Goal: Register for event/course

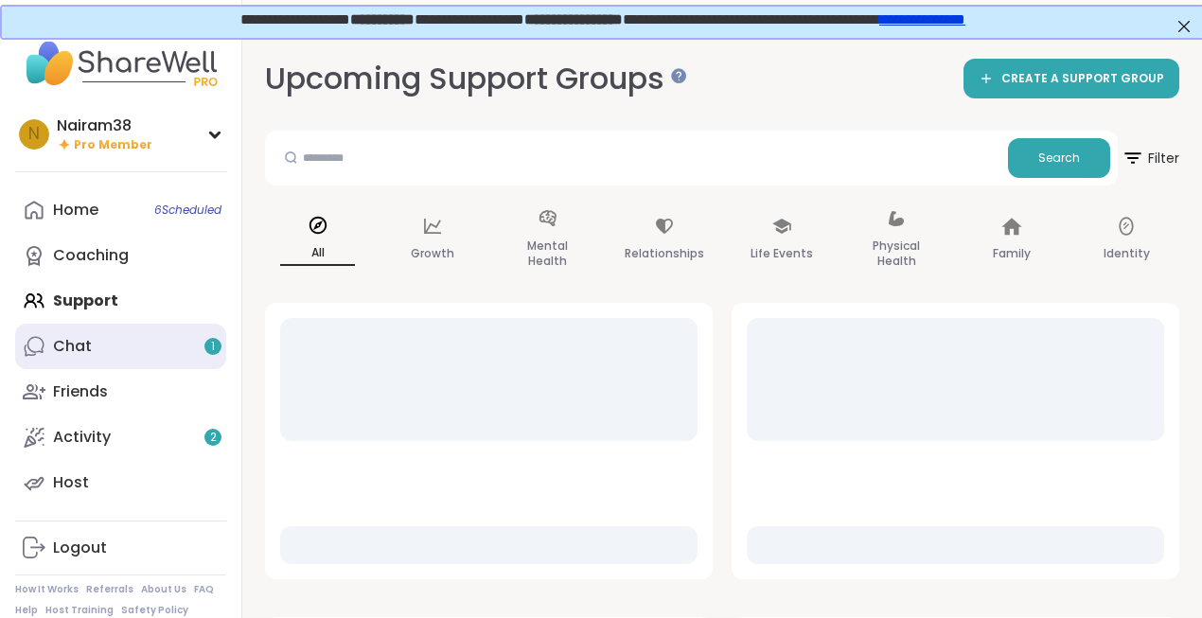
click at [151, 356] on link "Chat 1" at bounding box center [120, 346] width 211 height 45
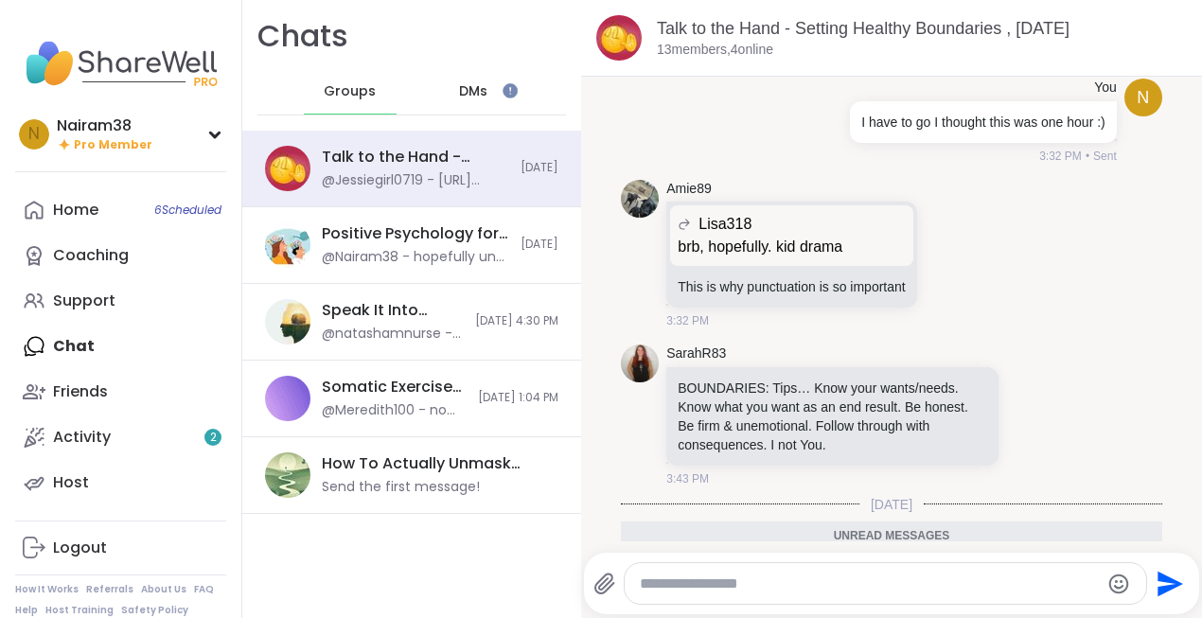
scroll to position [5609, 0]
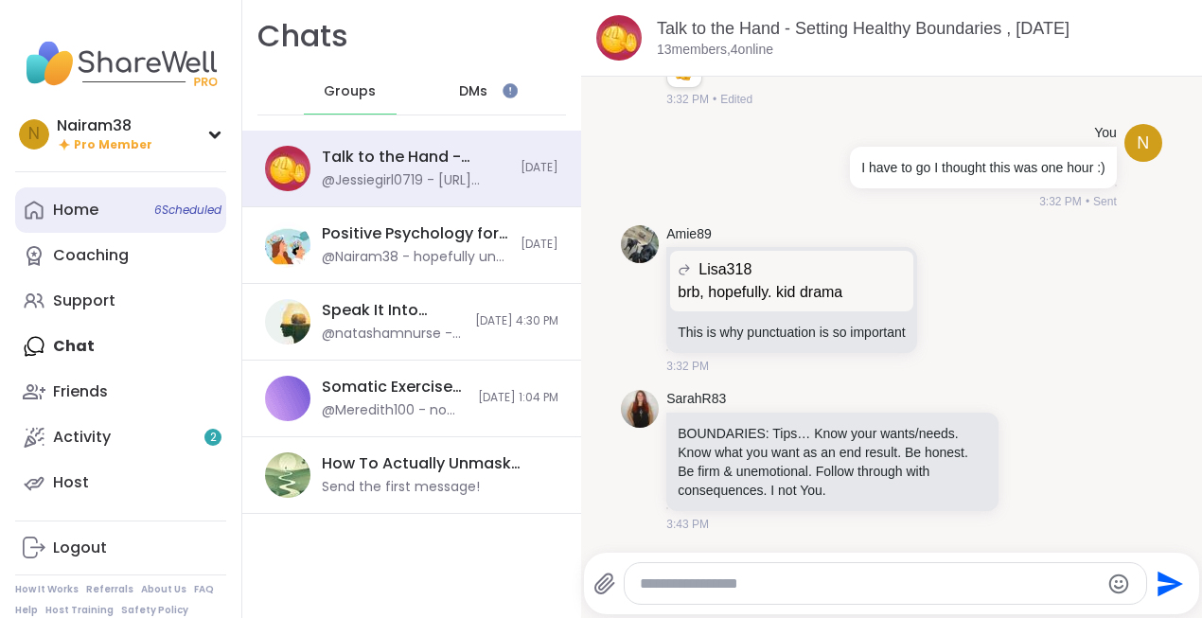
click at [109, 220] on link "Home 6 Scheduled" at bounding box center [120, 209] width 211 height 45
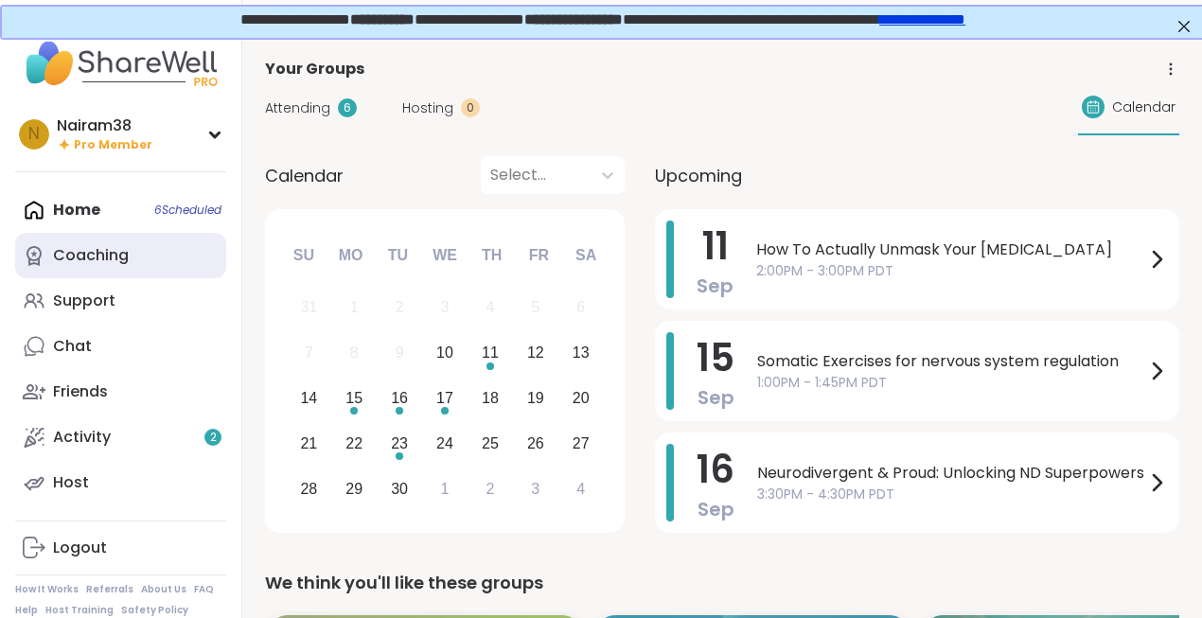
click at [114, 260] on div "Coaching" at bounding box center [91, 255] width 76 height 21
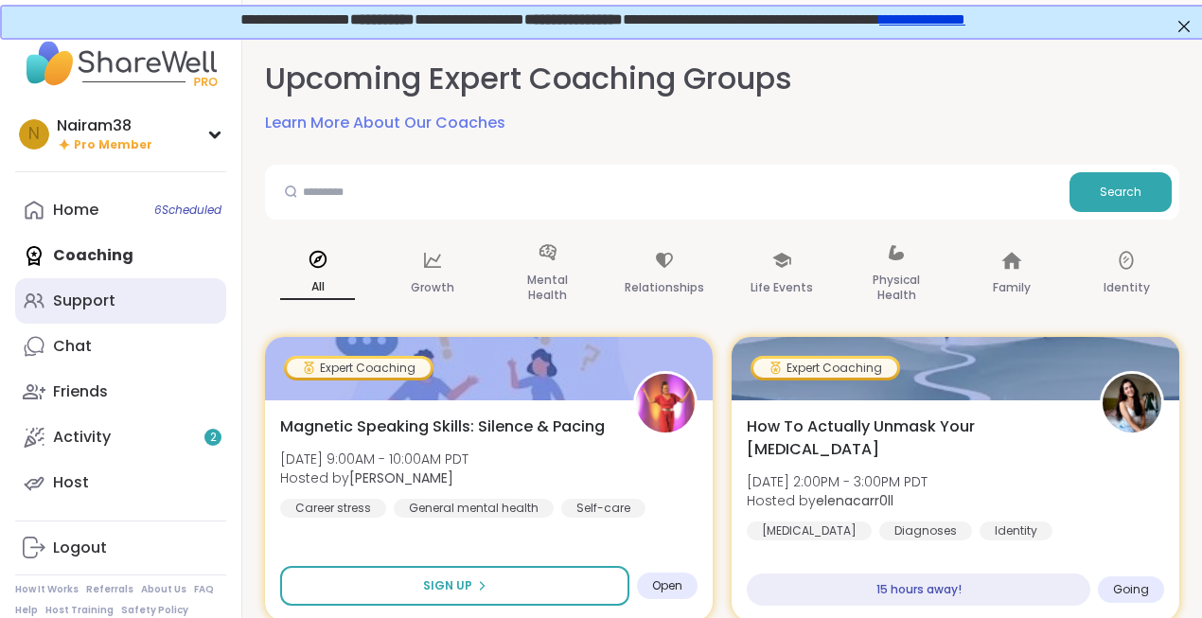
click at [99, 296] on div "Support" at bounding box center [84, 301] width 62 height 21
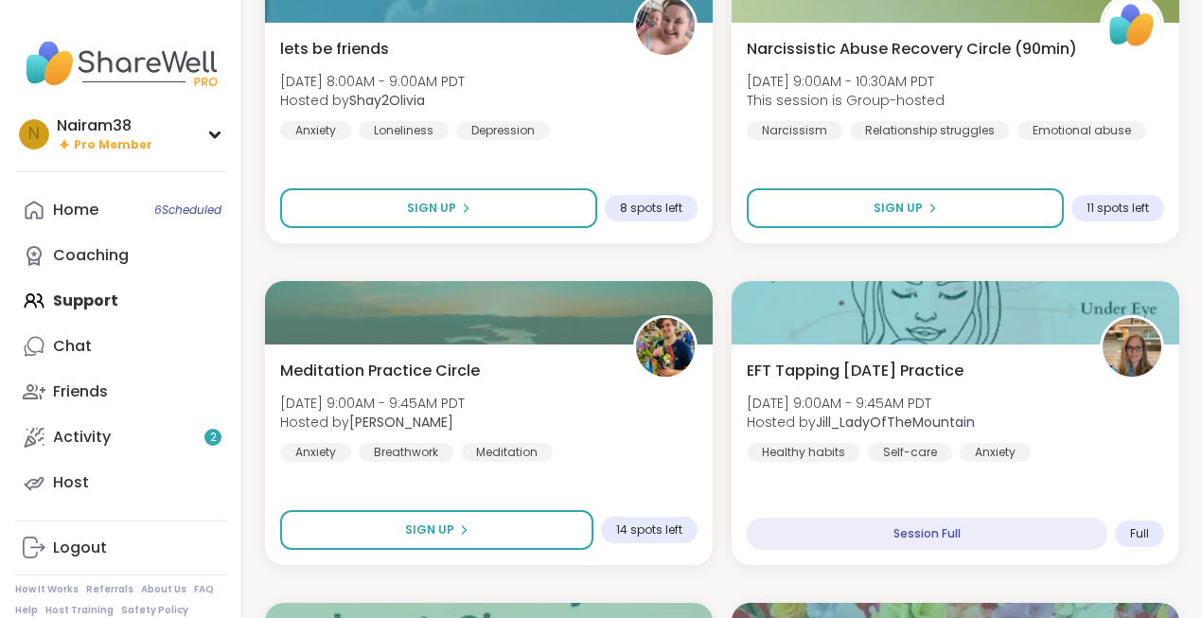
scroll to position [2010, 0]
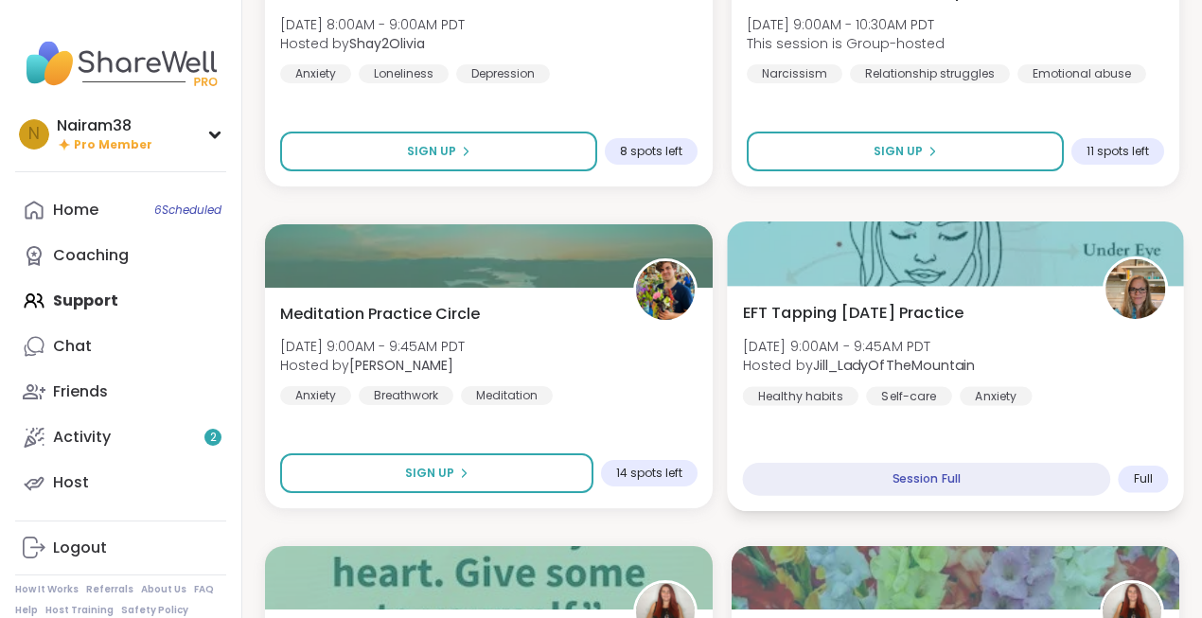
click at [909, 480] on div "Session Full" at bounding box center [927, 479] width 368 height 33
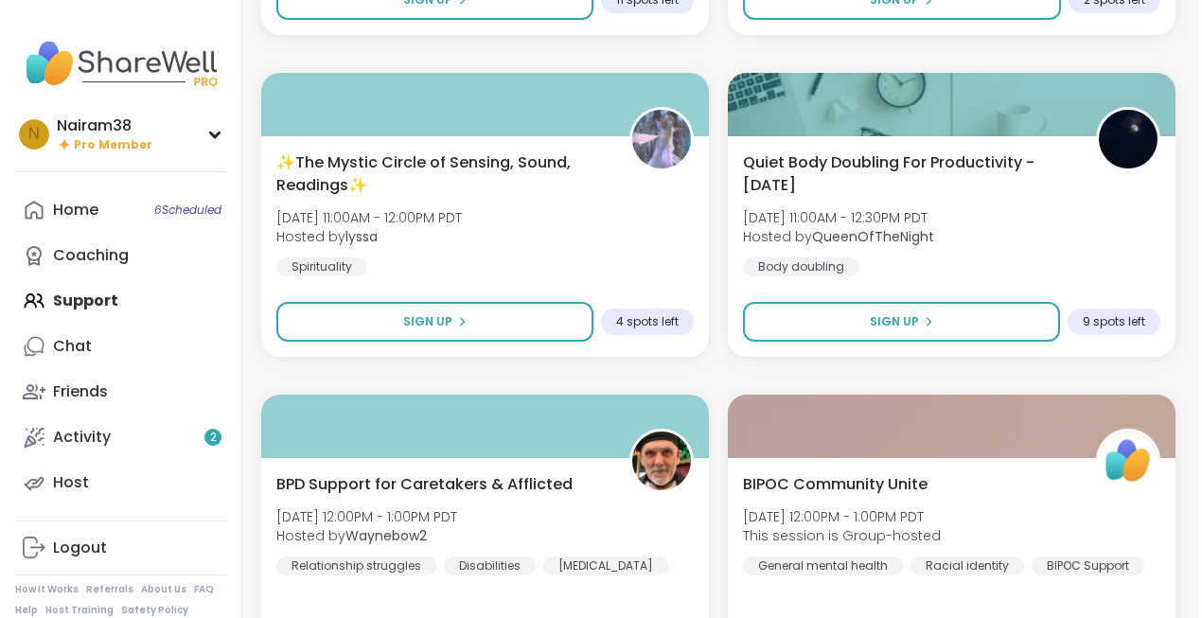
scroll to position [3455, 4]
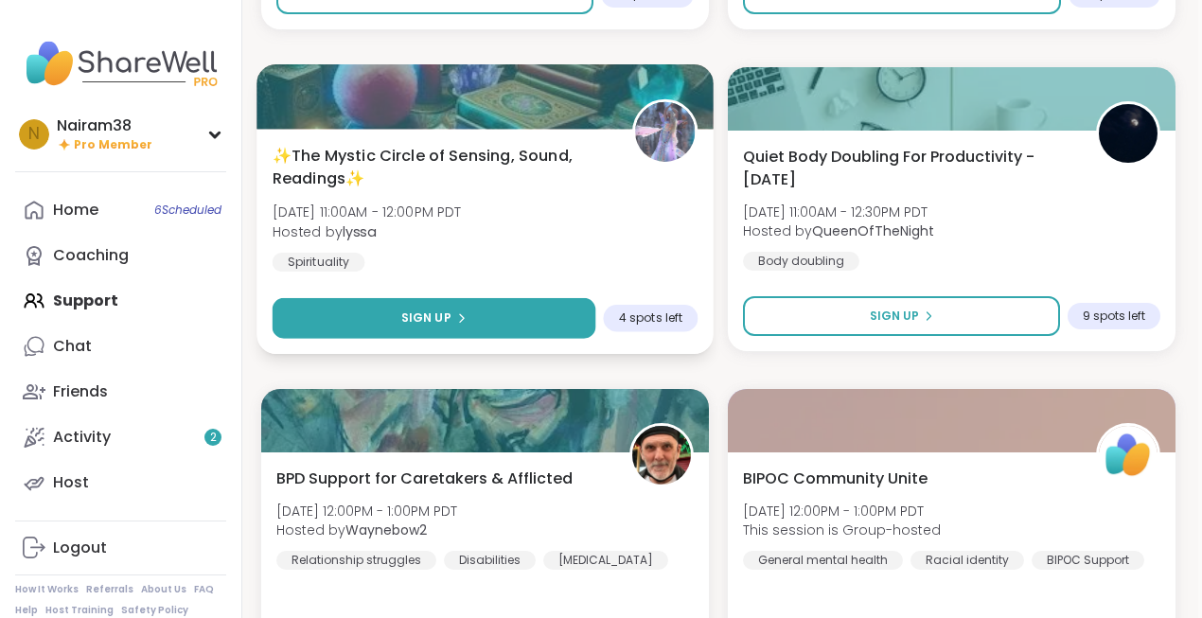
click at [515, 326] on button "Sign Up" at bounding box center [435, 318] width 324 height 41
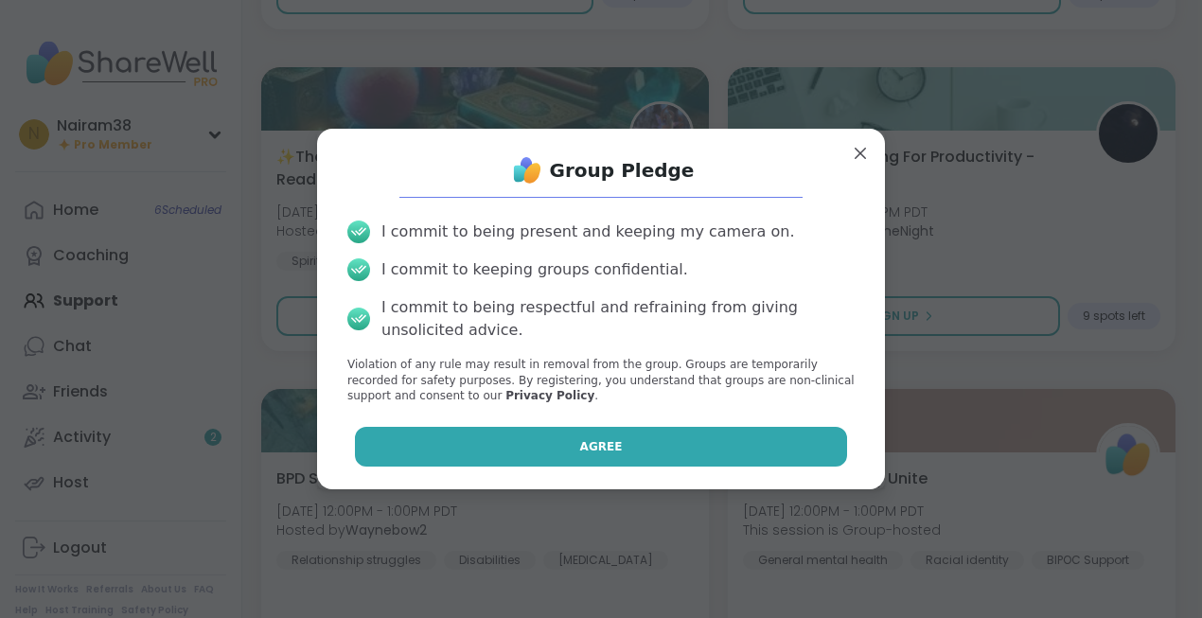
click at [598, 445] on span "Agree" at bounding box center [601, 446] width 43 height 17
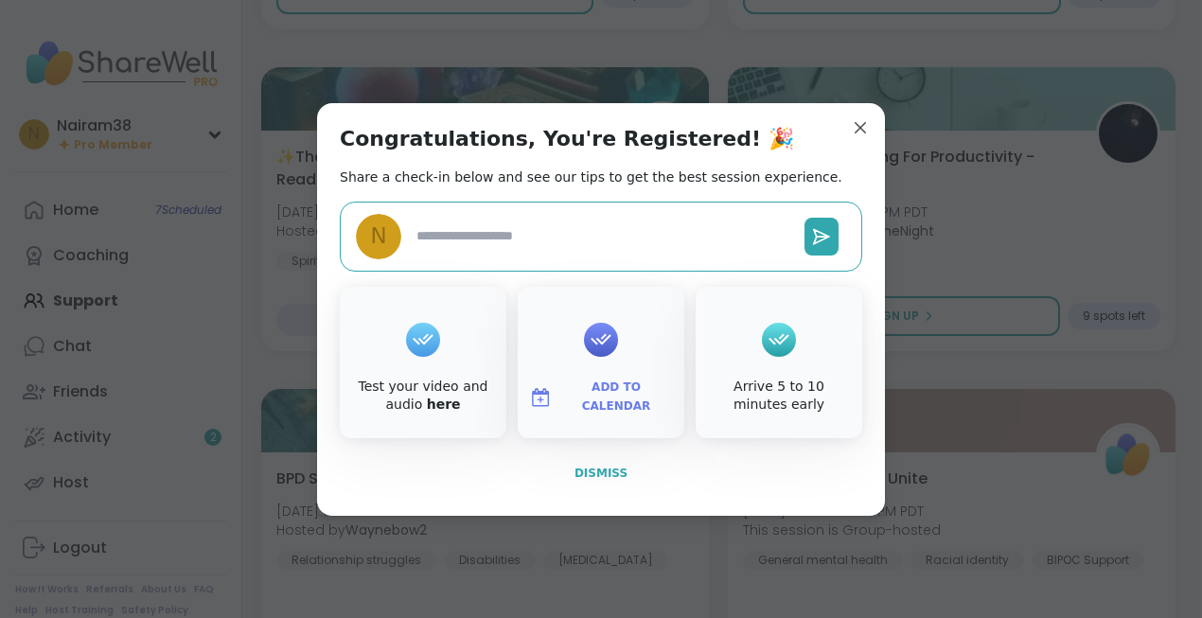
click at [602, 480] on span "Dismiss" at bounding box center [601, 473] width 53 height 17
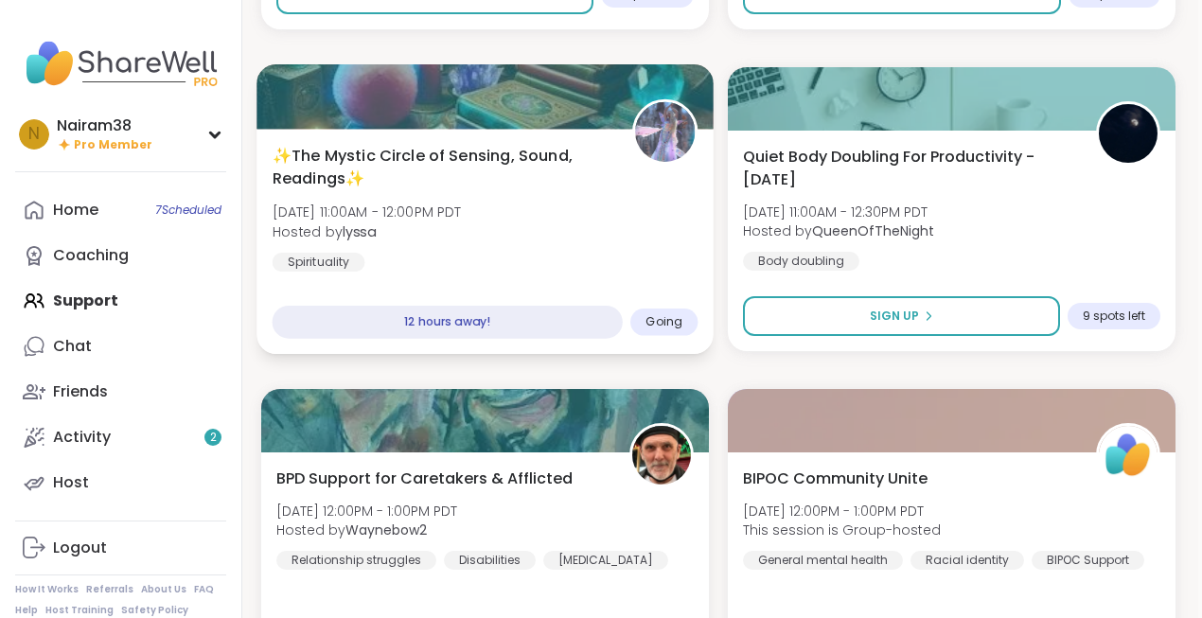
click at [529, 222] on div "✨The Mystic Circle of Sensing, Sound, Readings✨ [DATE] 11:00AM - 12:00PM PDT Ho…" at bounding box center [486, 208] width 426 height 128
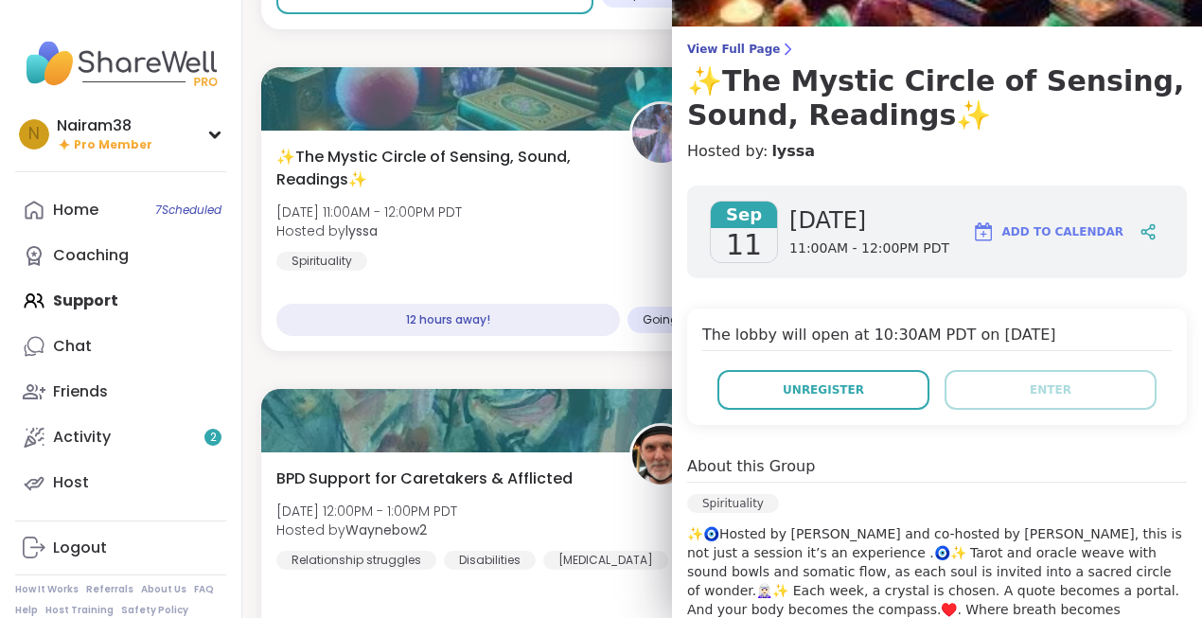
scroll to position [0, 0]
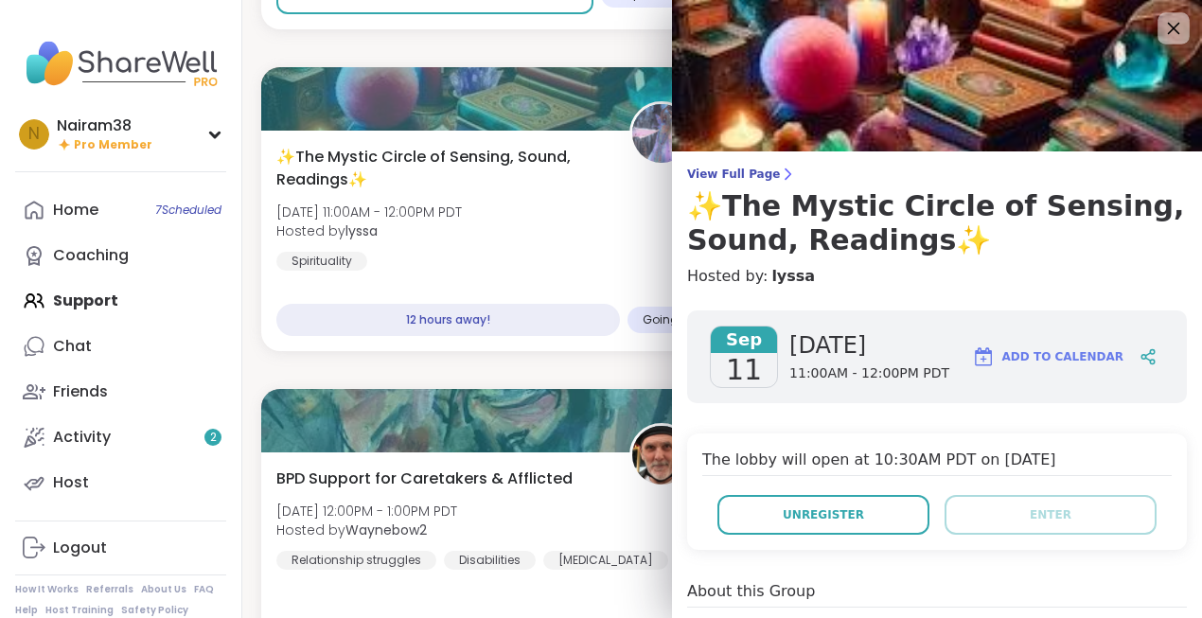
click at [1168, 22] on icon at bounding box center [1174, 28] width 24 height 24
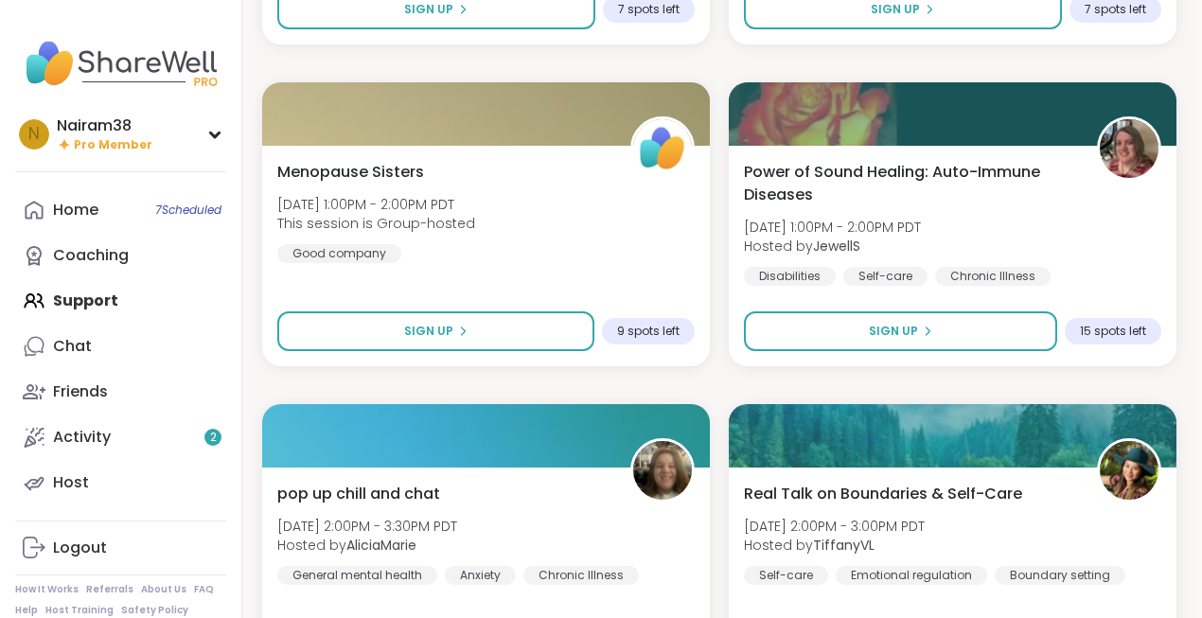
scroll to position [4407, 4]
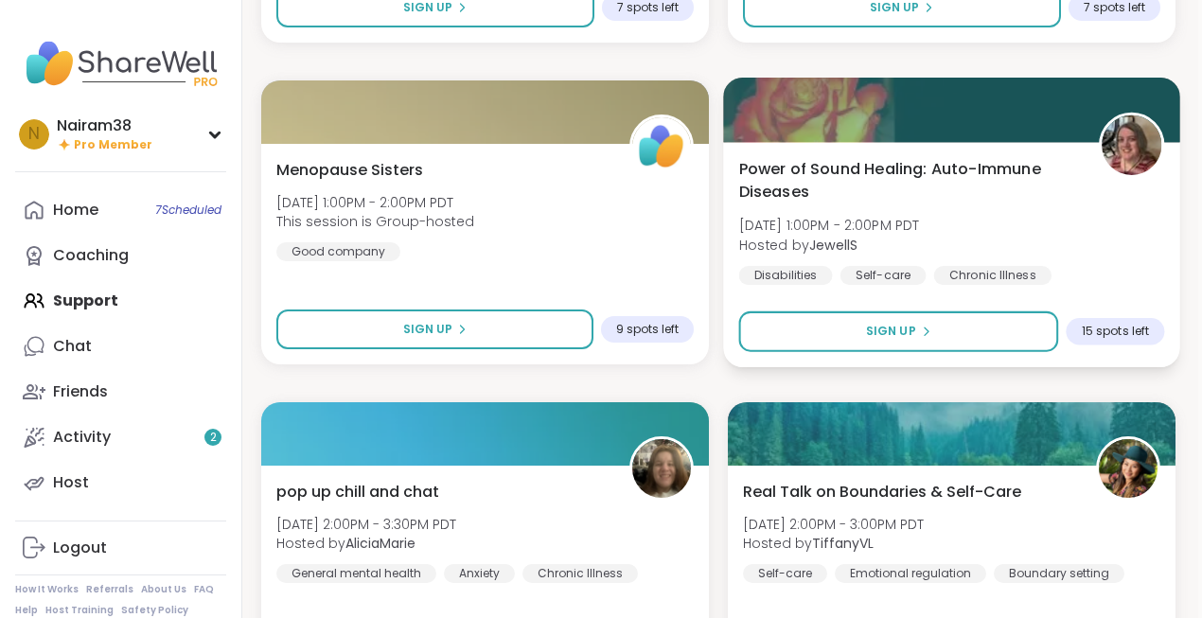
click at [1021, 211] on div "Power of Sound Healing: [MEDICAL_DATA] [DATE] 1:00PM - 2:00PM PDT Hosted by Jew…" at bounding box center [952, 221] width 426 height 128
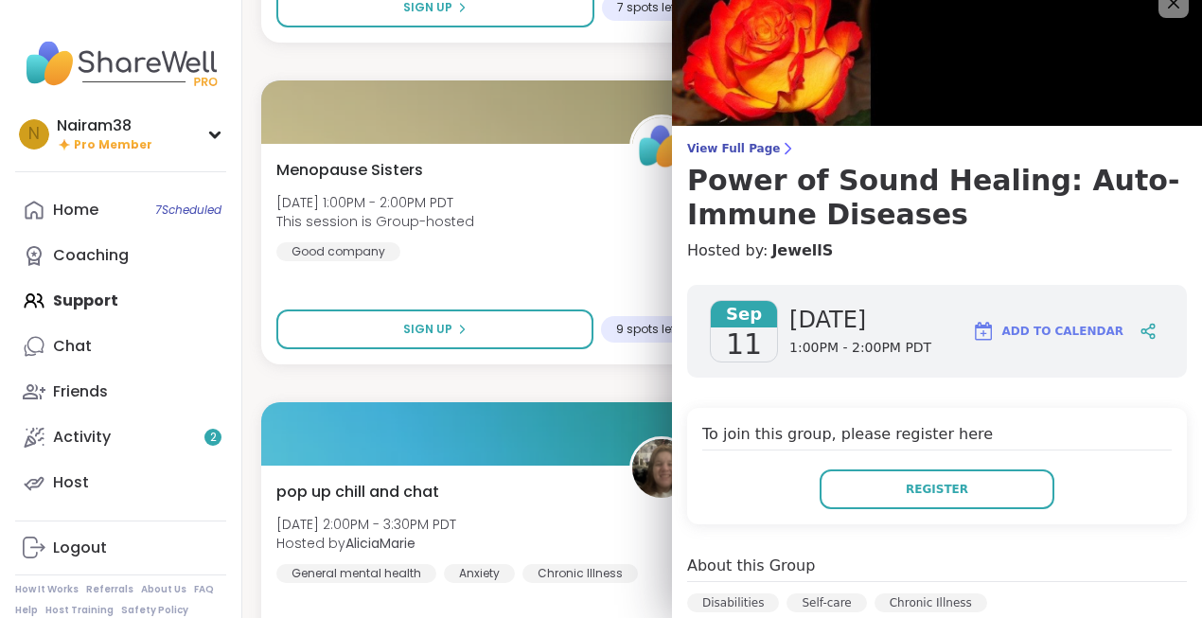
scroll to position [0, 0]
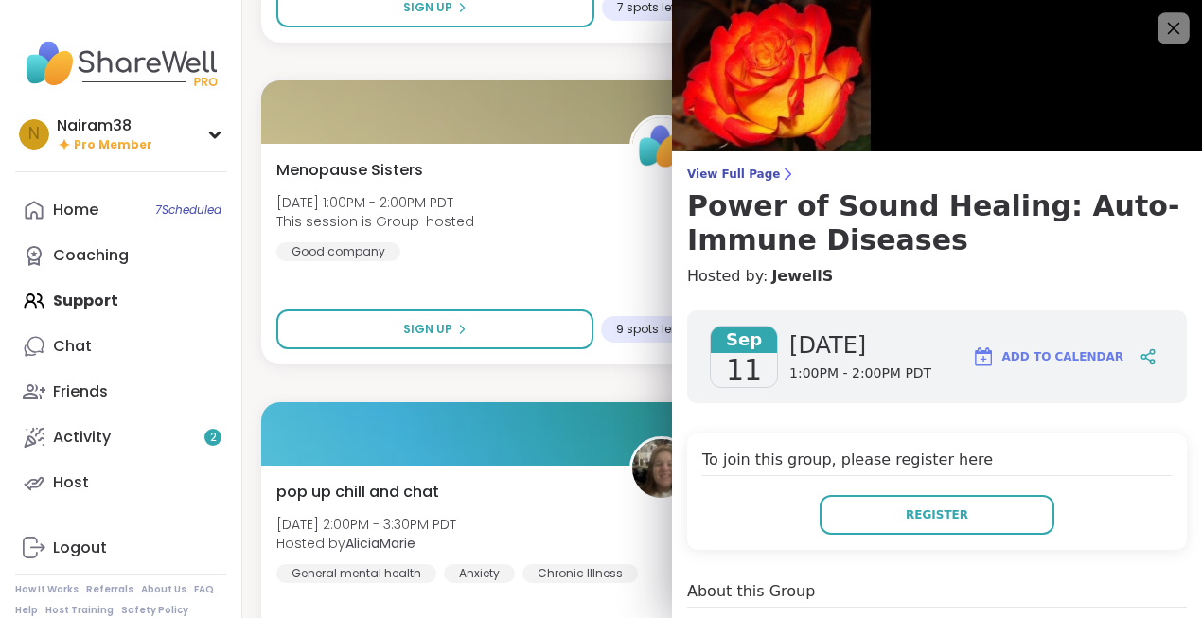
click at [1168, 35] on icon at bounding box center [1174, 28] width 24 height 24
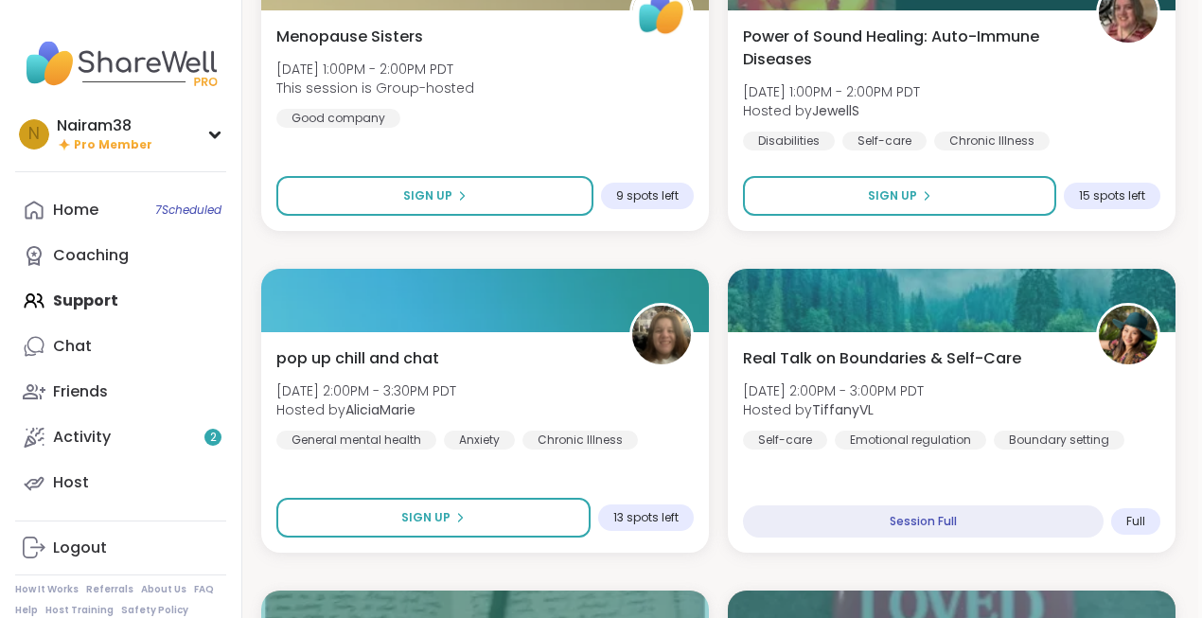
scroll to position [4467, 4]
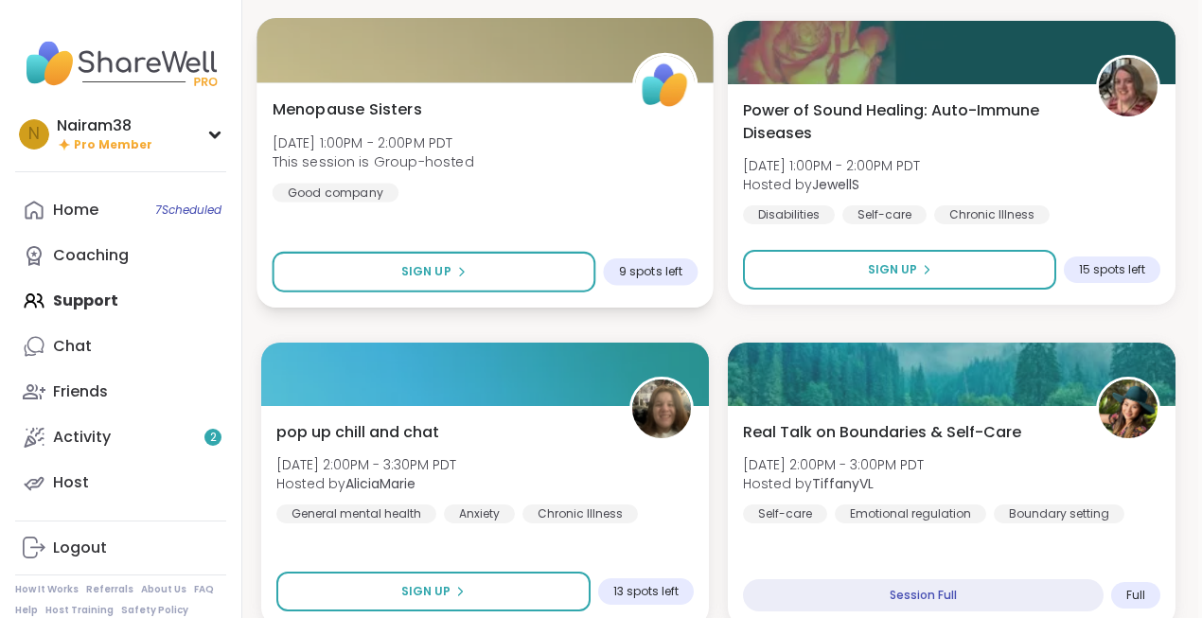
click at [538, 179] on div "Menopause Sisters [DATE] 1:00PM - 2:00PM PDT This session is Group-hosted Good …" at bounding box center [486, 150] width 426 height 104
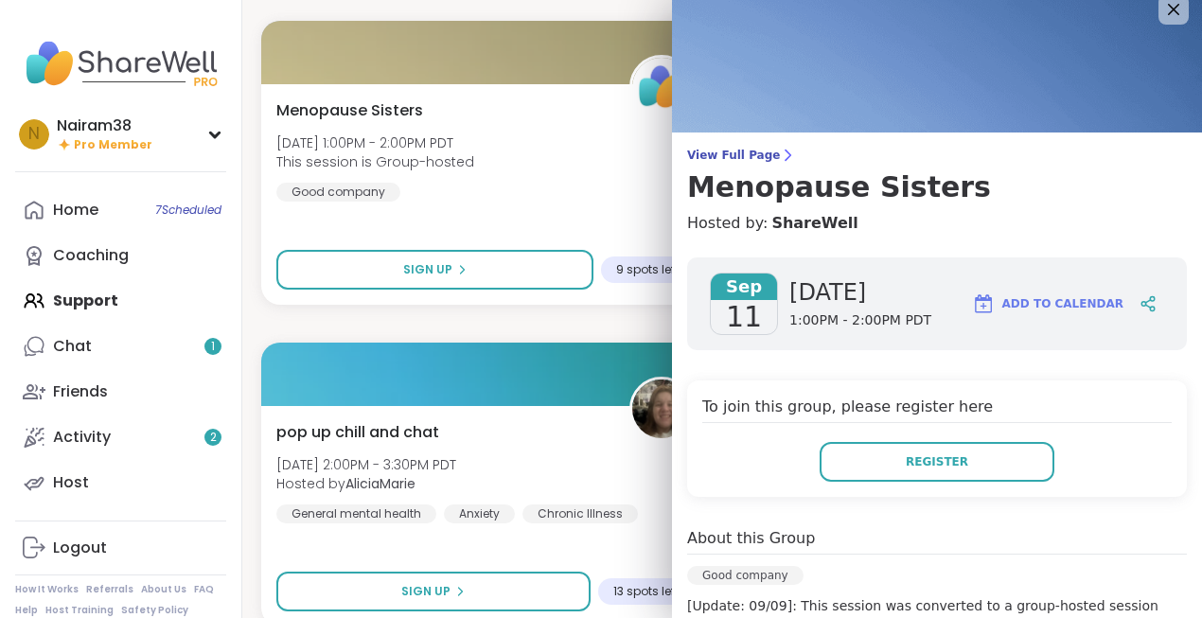
scroll to position [0, 0]
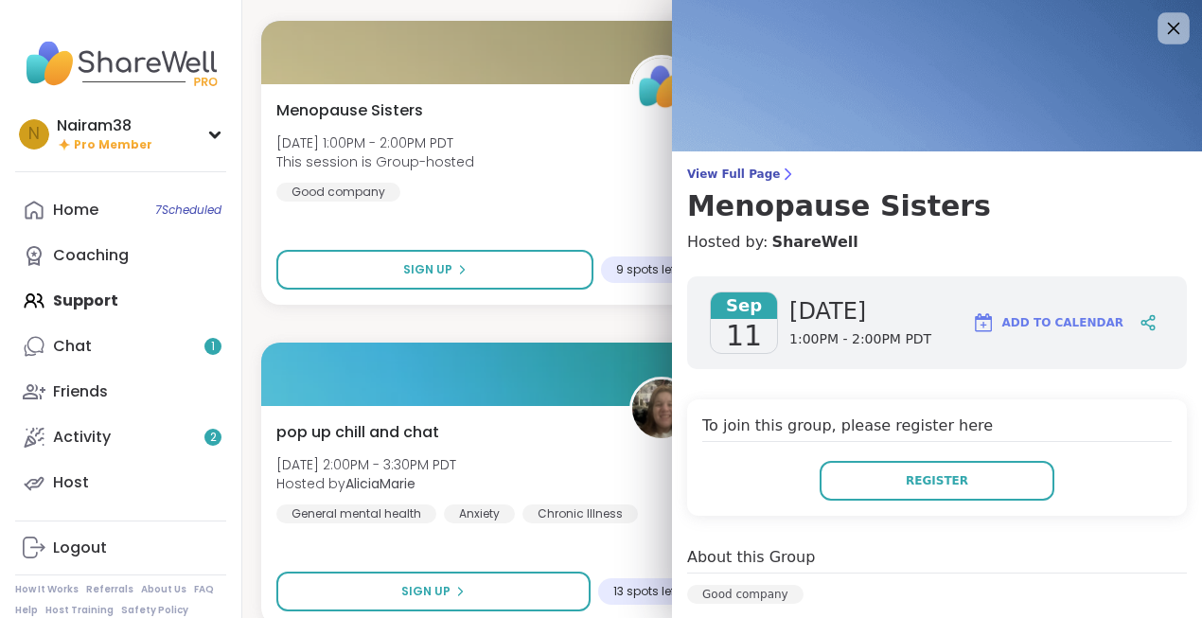
click at [1169, 36] on icon at bounding box center [1174, 28] width 24 height 24
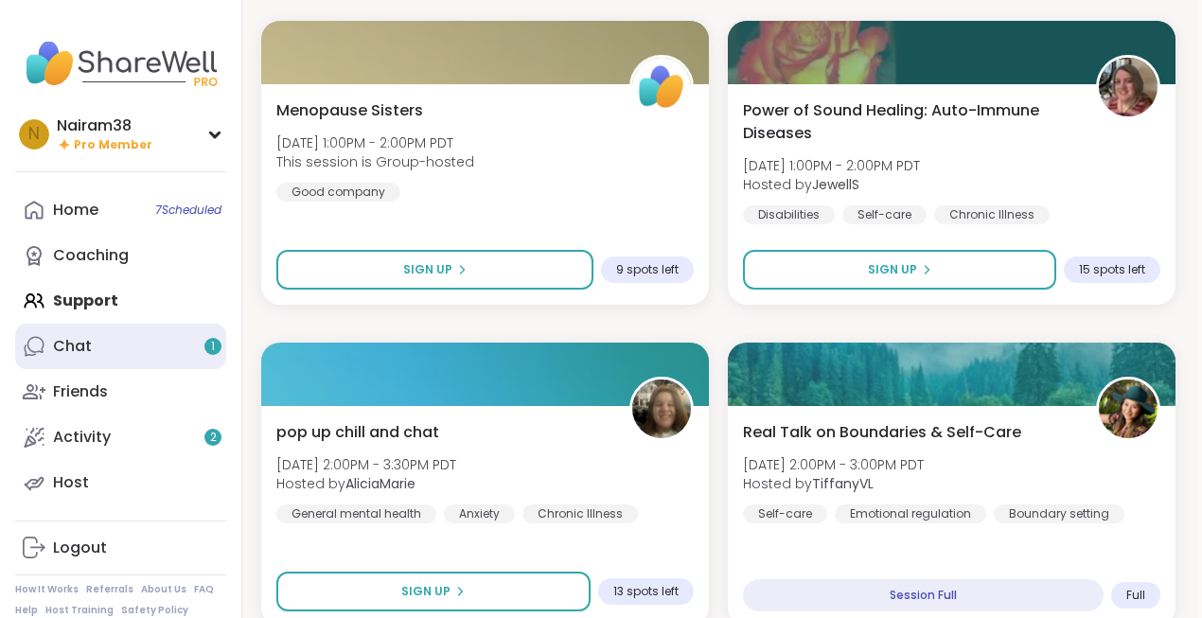
click at [118, 355] on link "Chat 1" at bounding box center [120, 346] width 211 height 45
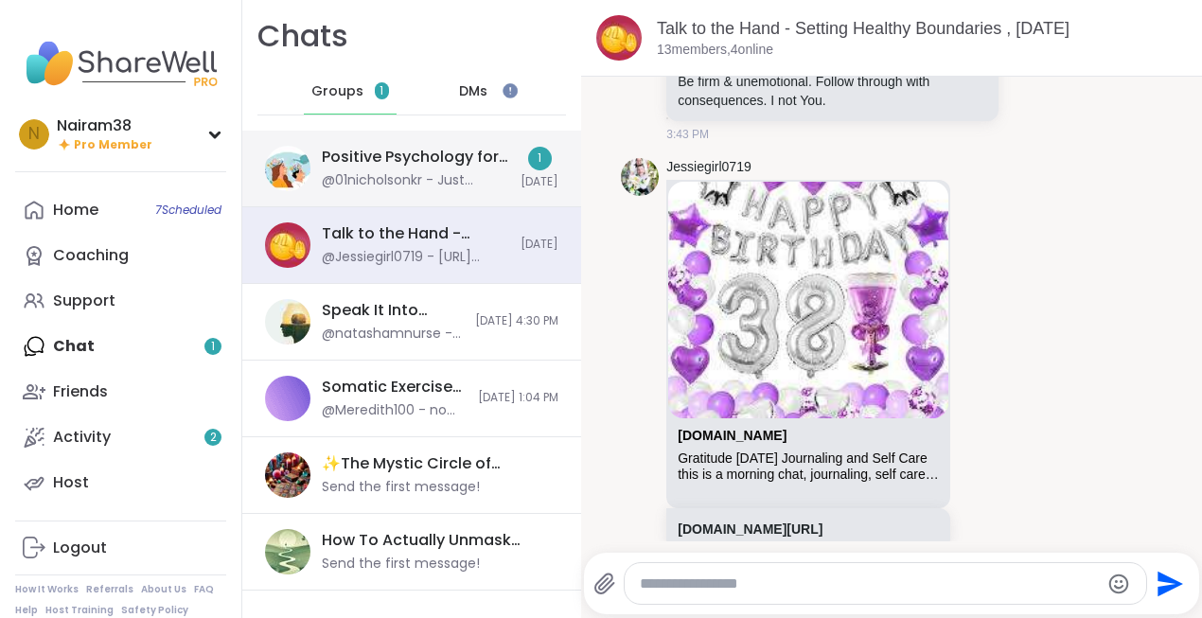
click at [390, 166] on div "Positive Psychology for Everyday Happiness, [DATE]" at bounding box center [415, 157] width 187 height 21
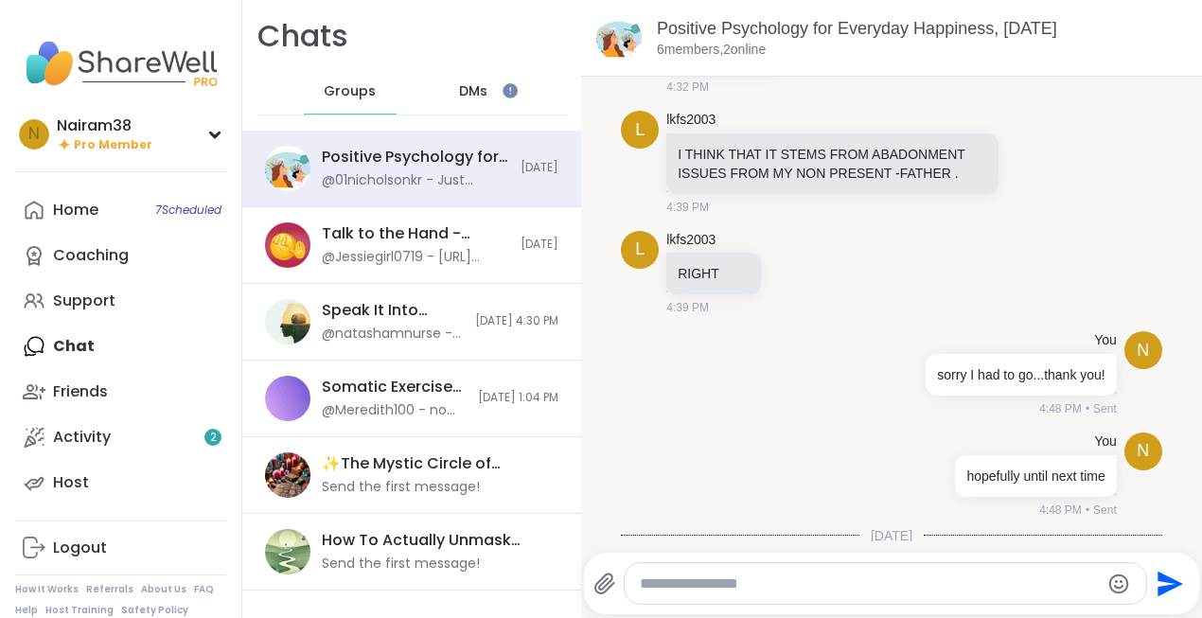
scroll to position [2948, 0]
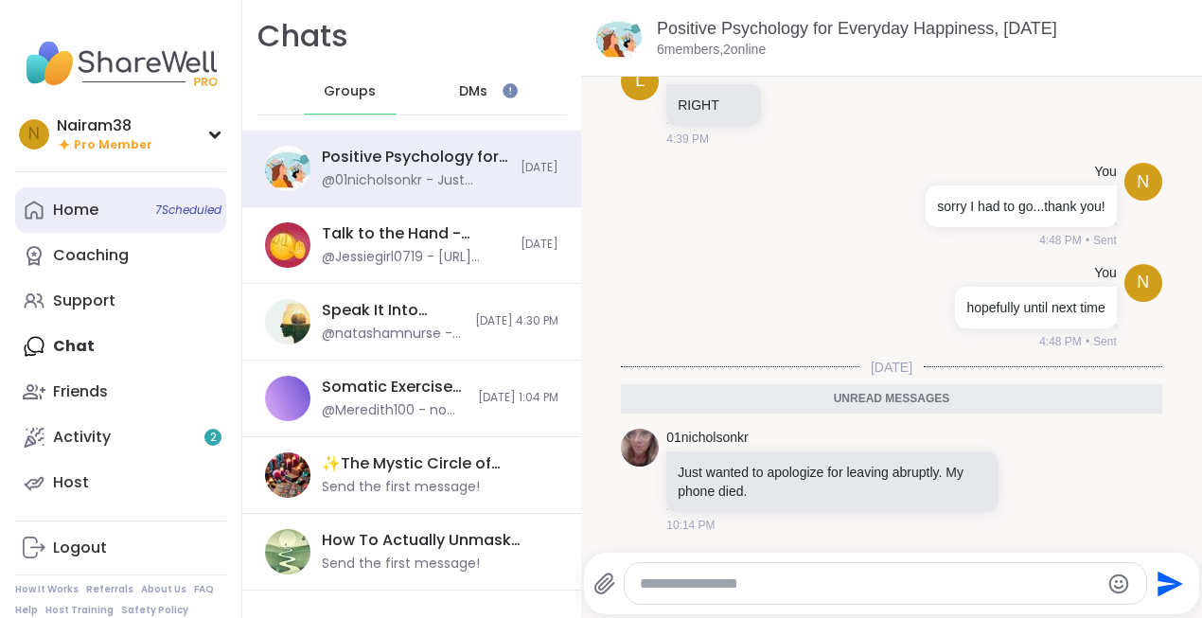
click at [100, 212] on link "Home 7 Scheduled" at bounding box center [120, 209] width 211 height 45
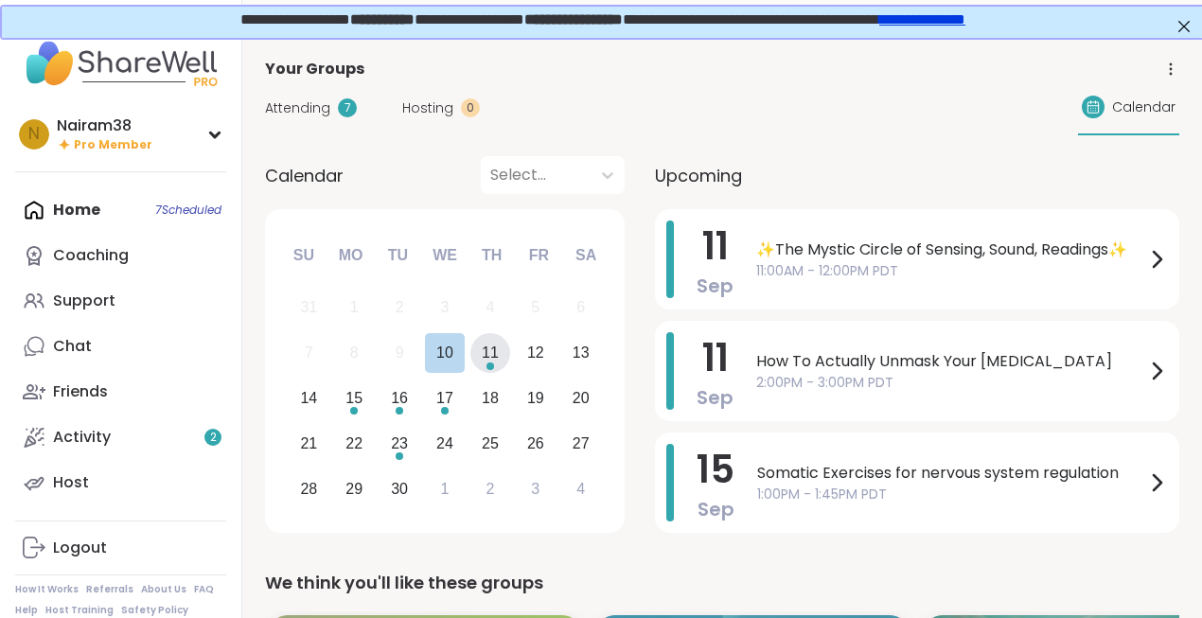
click at [492, 359] on div "11" at bounding box center [490, 353] width 17 height 26
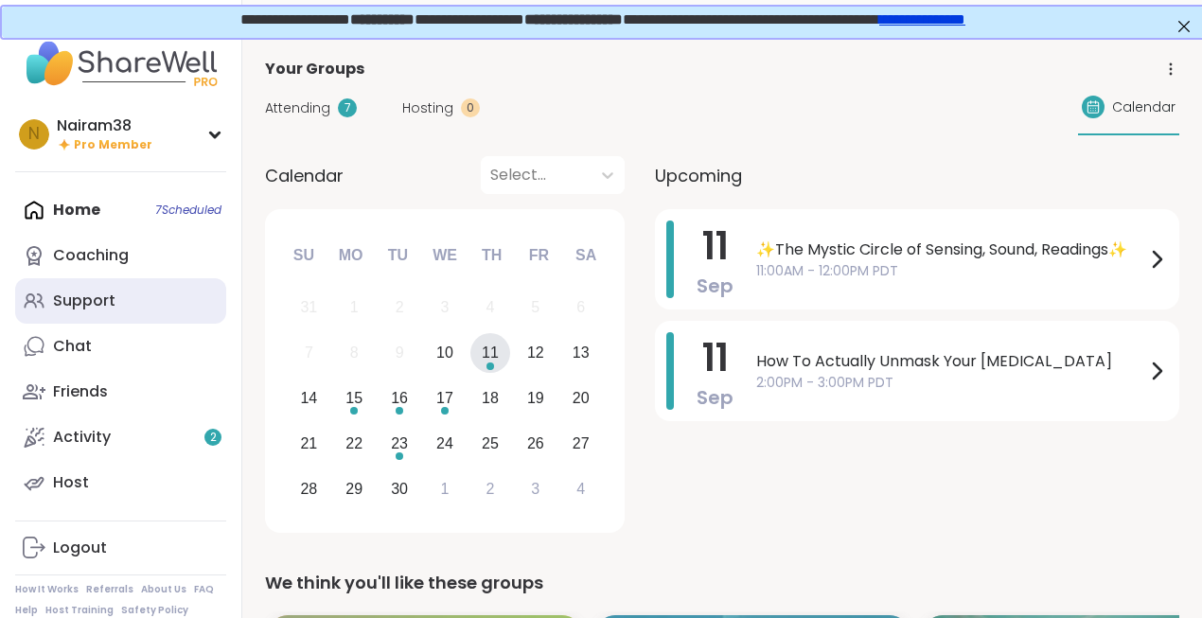
click at [96, 307] on div "Support" at bounding box center [84, 301] width 62 height 21
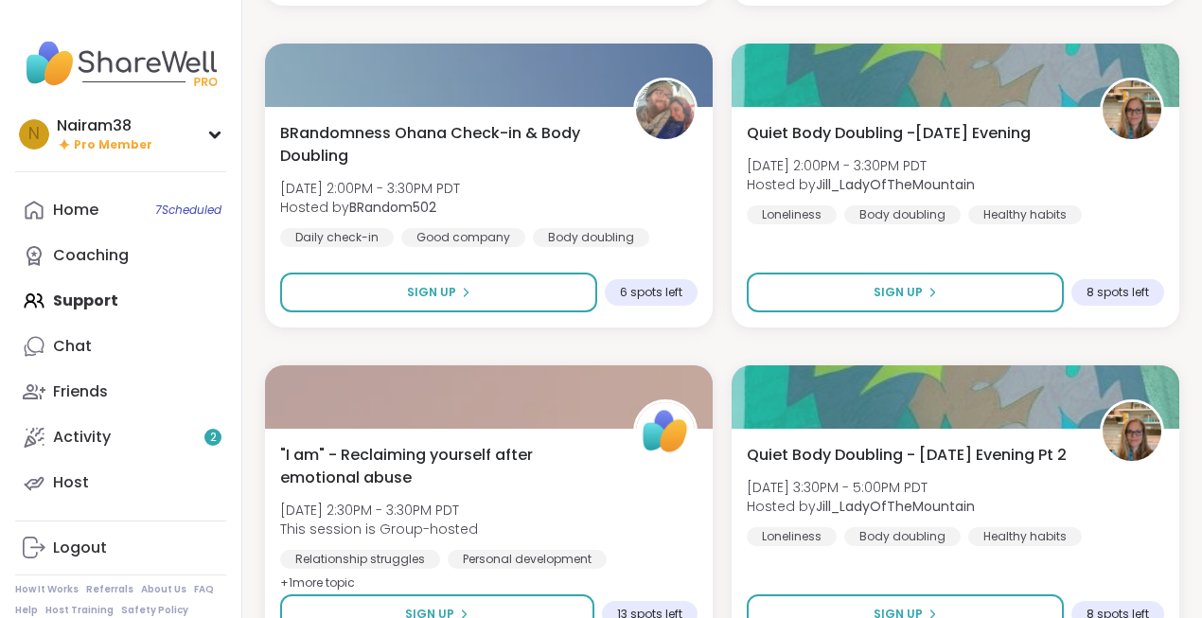
scroll to position [5519, 0]
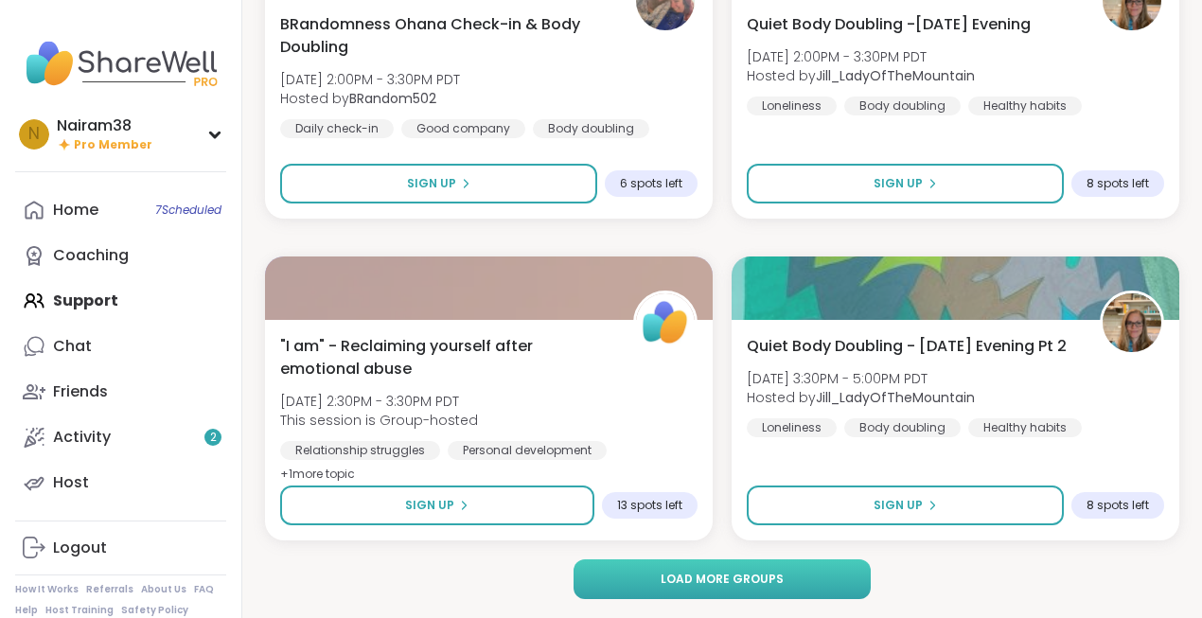
click at [717, 582] on span "Load more groups" at bounding box center [722, 579] width 123 height 17
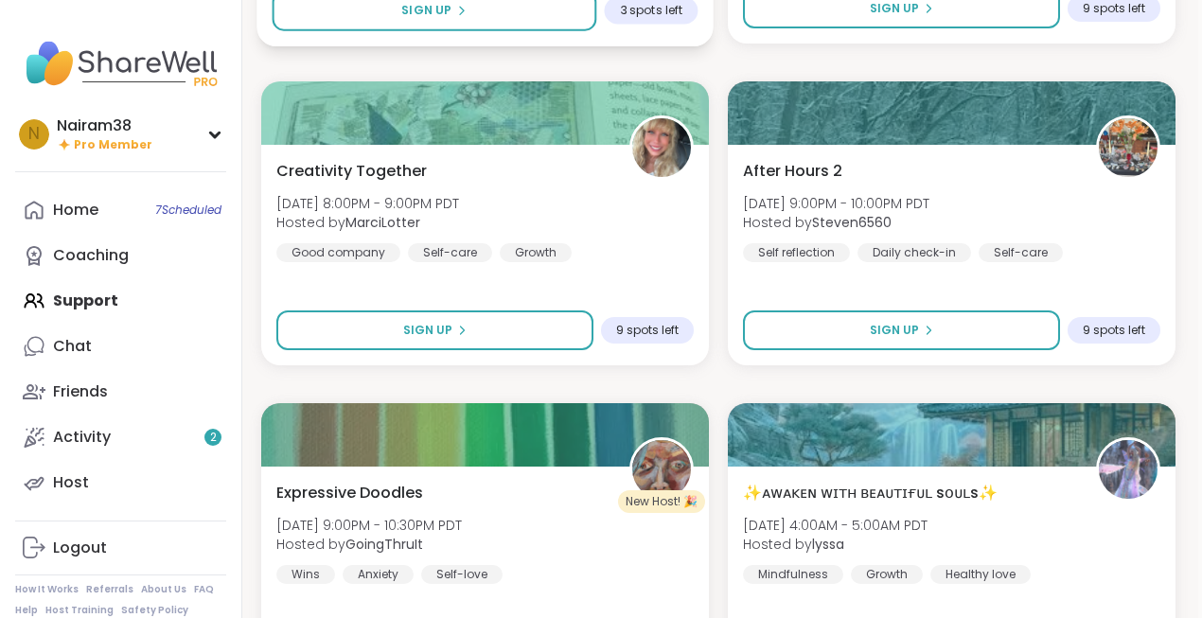
scroll to position [7952, 4]
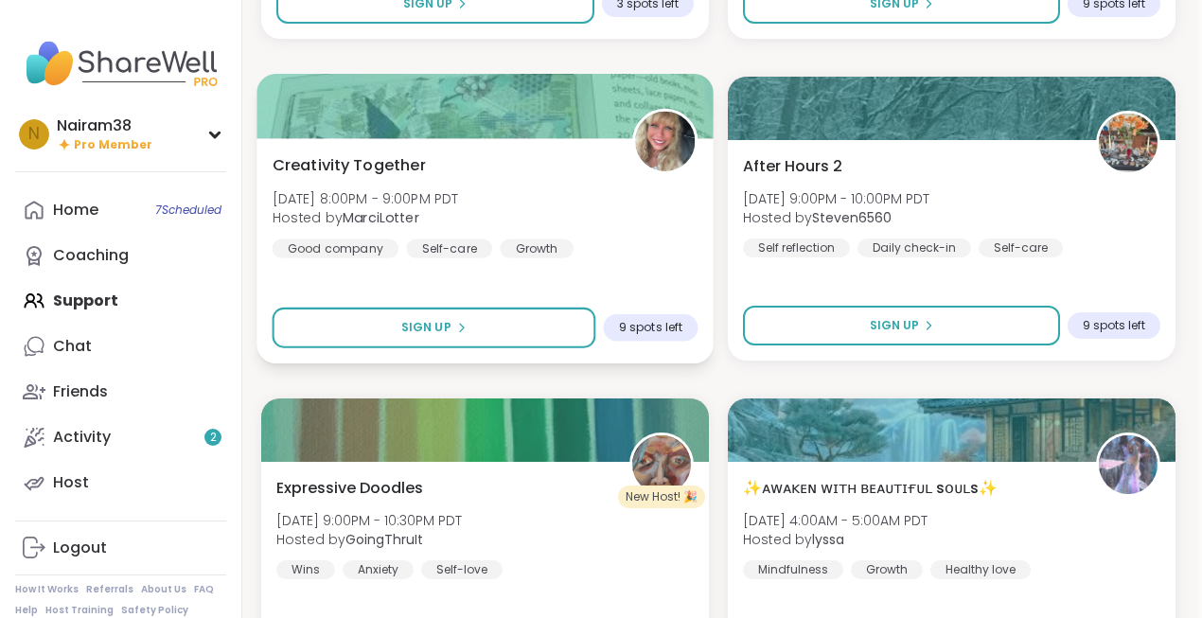
click at [624, 245] on div "Creativity Together [DATE] 8:00PM - 9:00PM PDT Hosted by [PERSON_NAME] Good com…" at bounding box center [486, 205] width 426 height 104
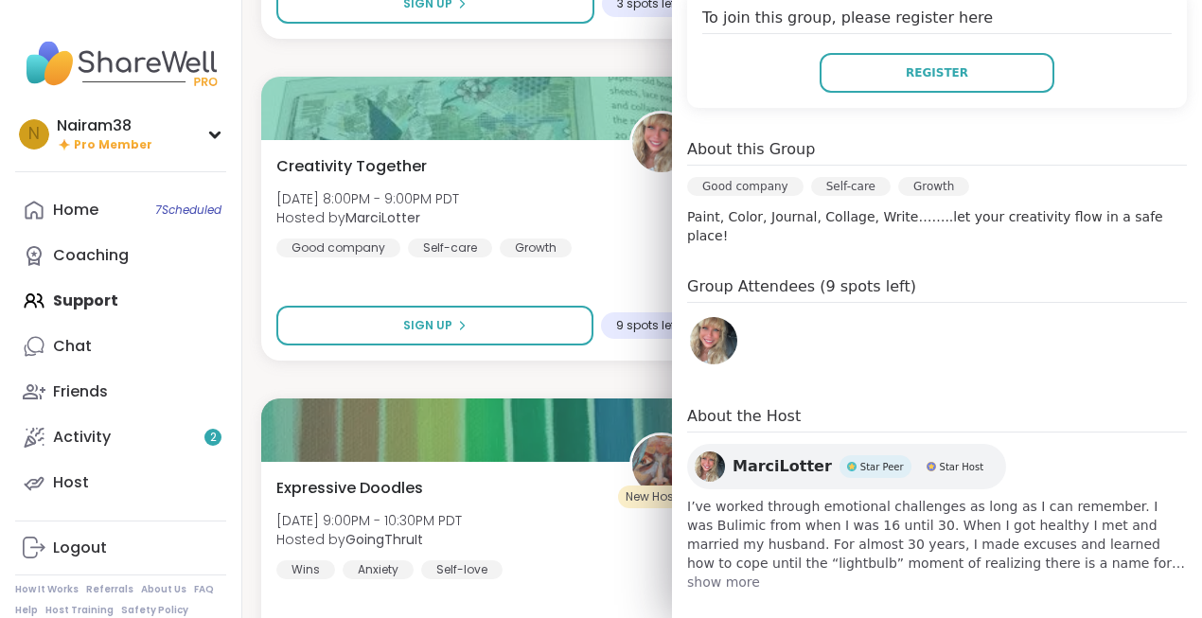
scroll to position [0, 0]
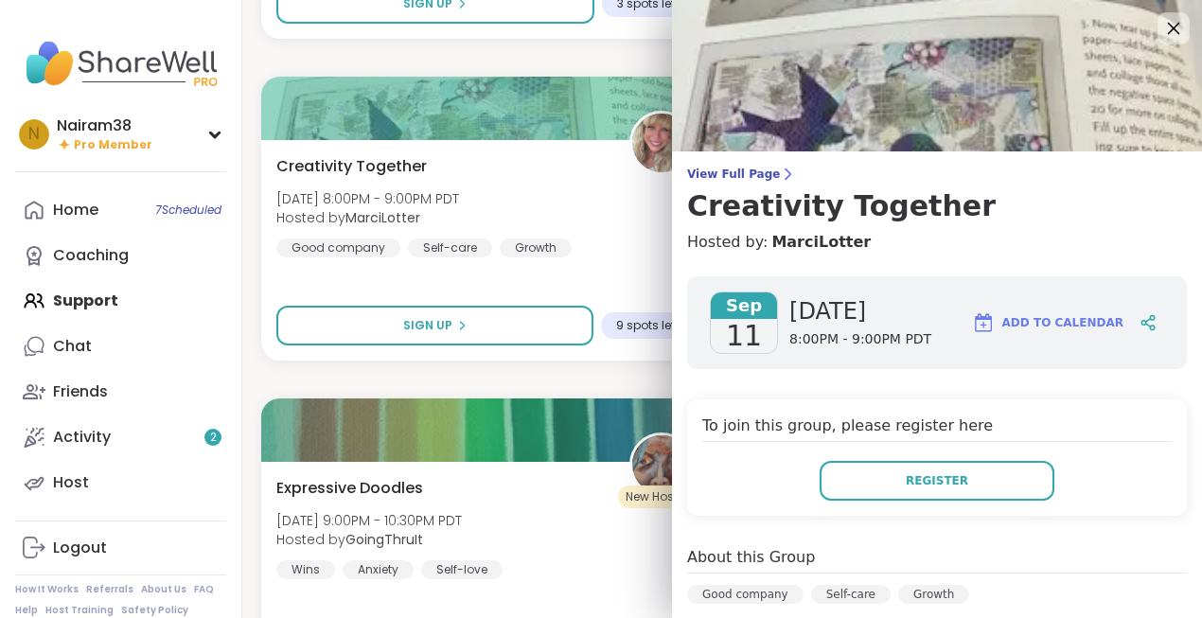
click at [1176, 31] on icon at bounding box center [1174, 29] width 12 height 12
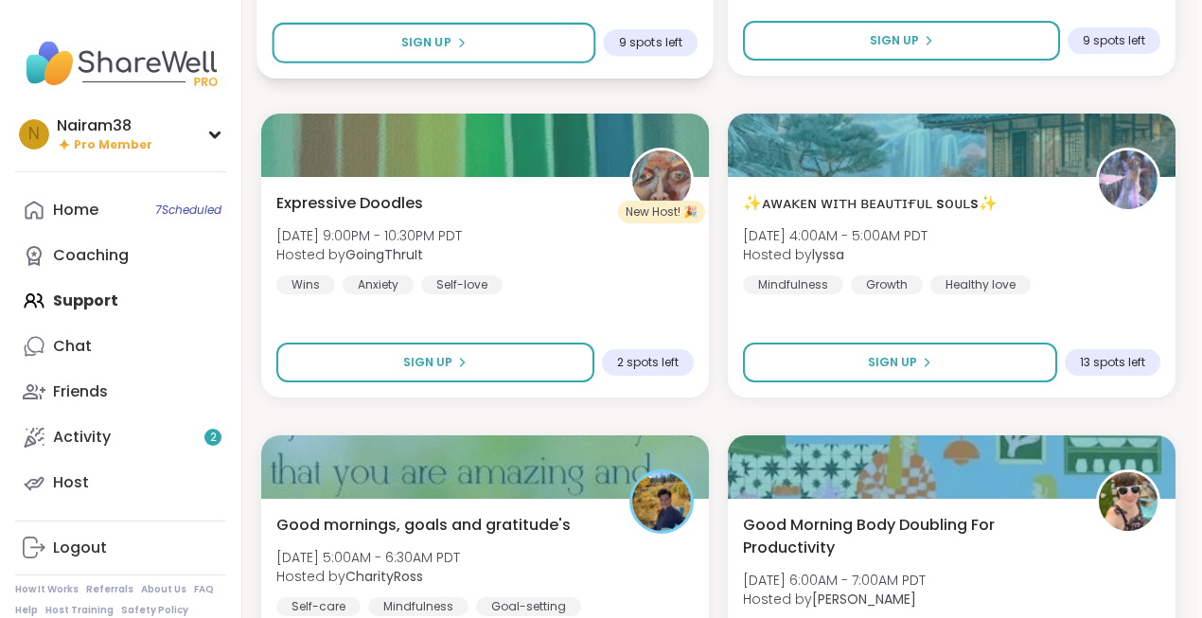
scroll to position [8239, 4]
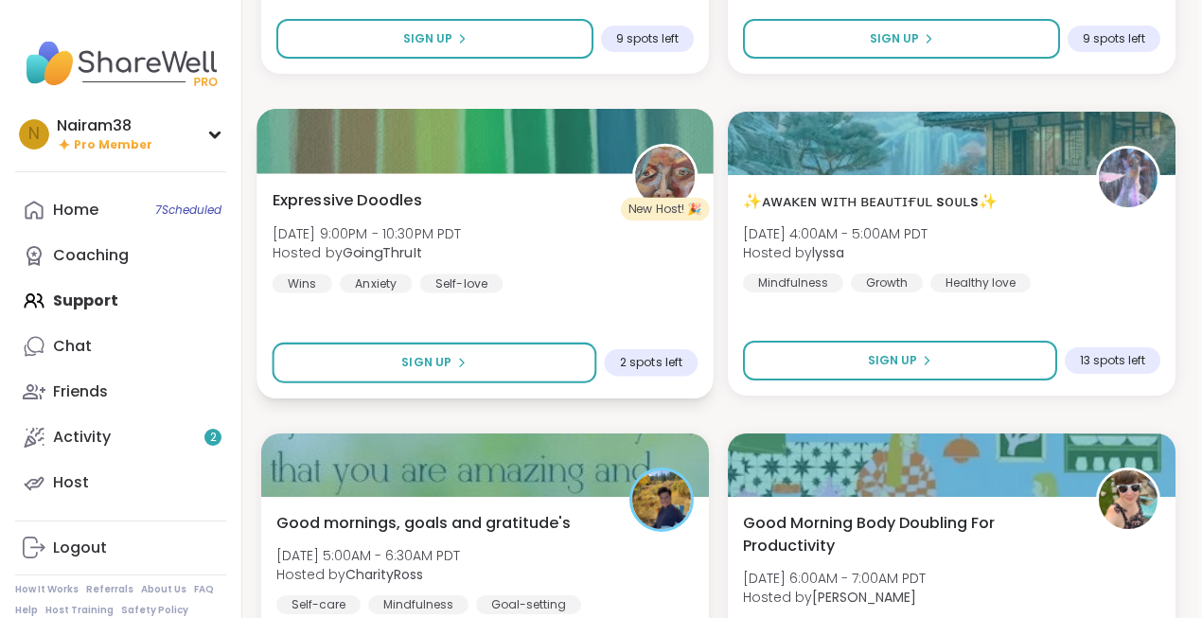
click at [636, 288] on div "Expressive Doodles [DATE] 9:00PM - 10:30PM PDT Hosted by GoingThruIt Wins Anxie…" at bounding box center [486, 240] width 426 height 104
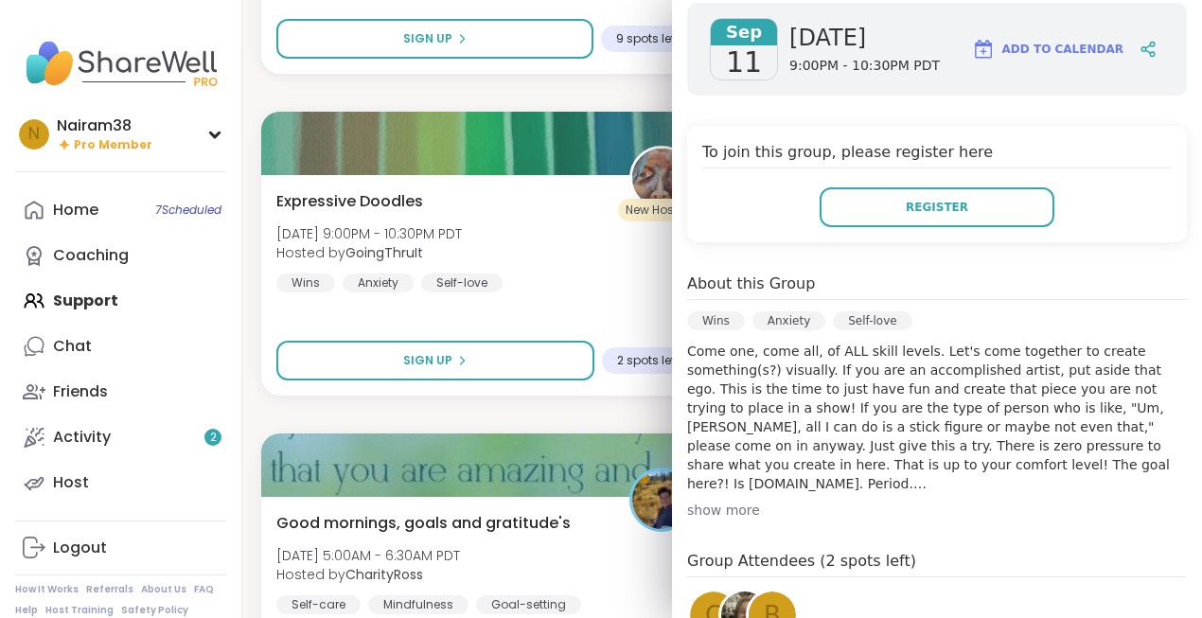
scroll to position [0, 0]
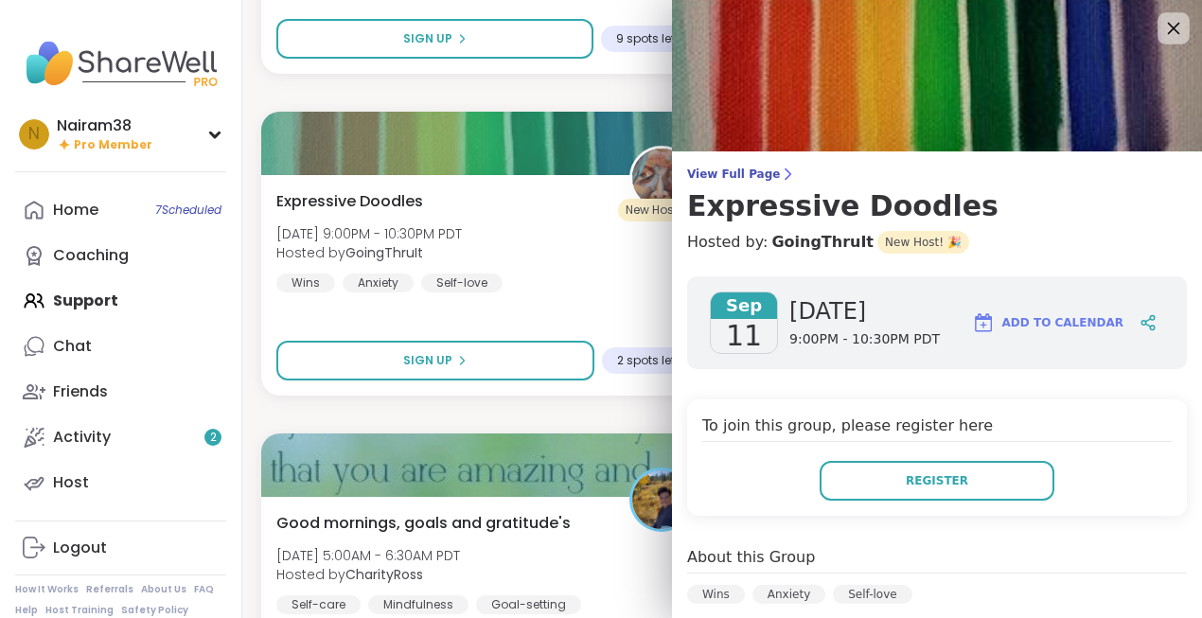
click at [1173, 24] on icon at bounding box center [1174, 28] width 24 height 24
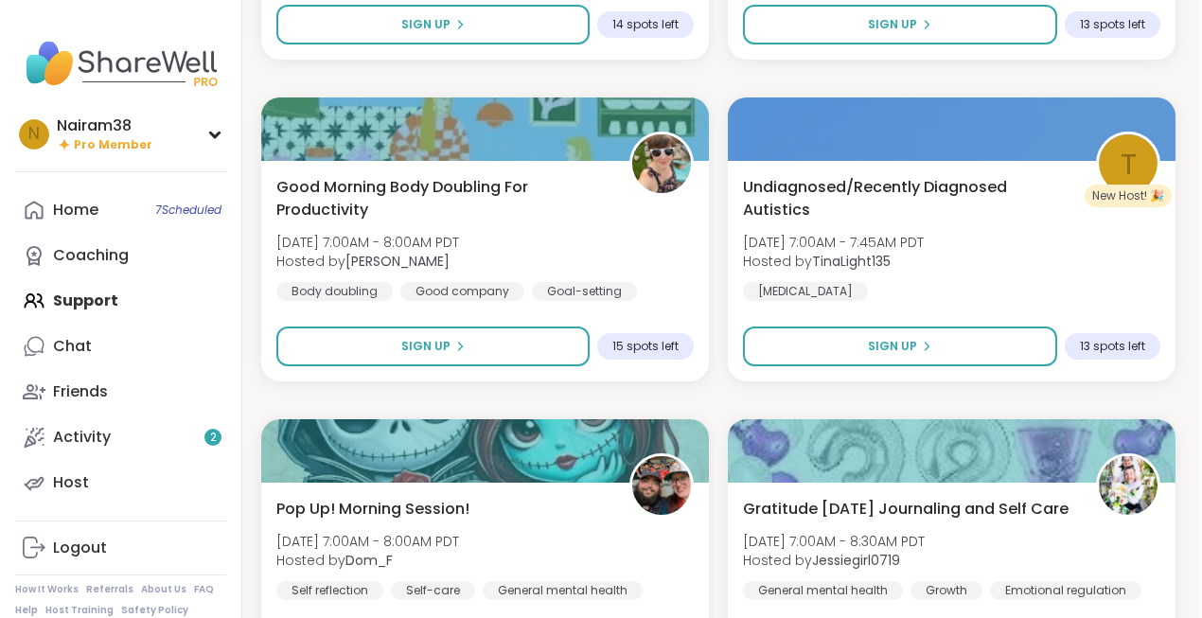
scroll to position [9306, 4]
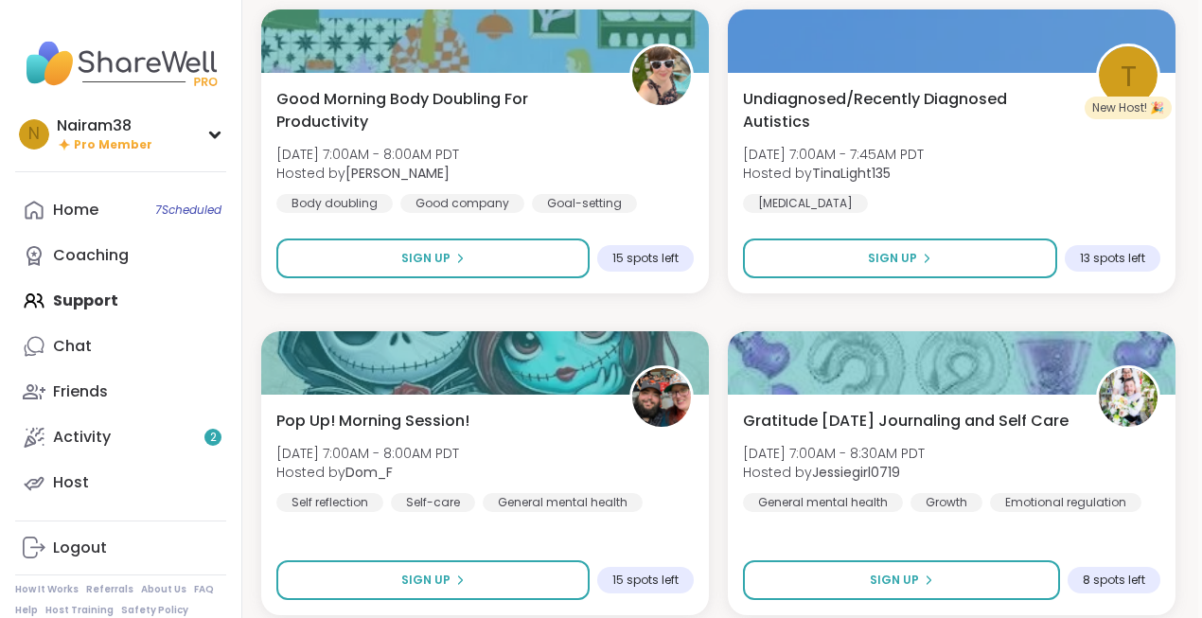
click at [602, 336] on div at bounding box center [485, 362] width 448 height 63
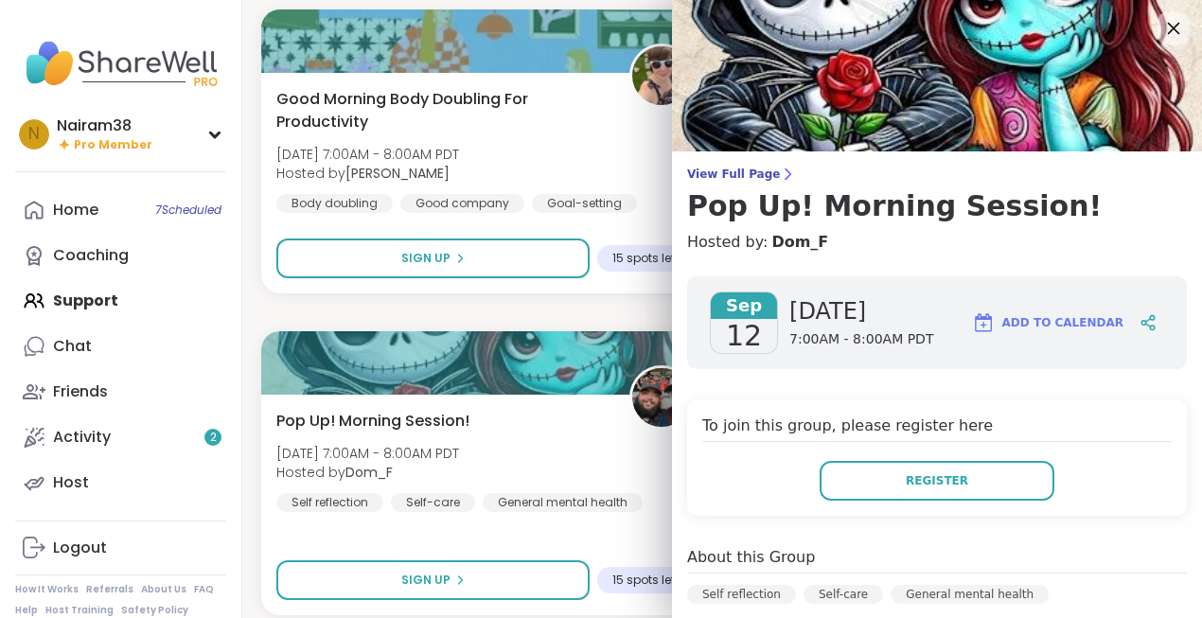
click at [1174, 26] on icon at bounding box center [1174, 28] width 24 height 24
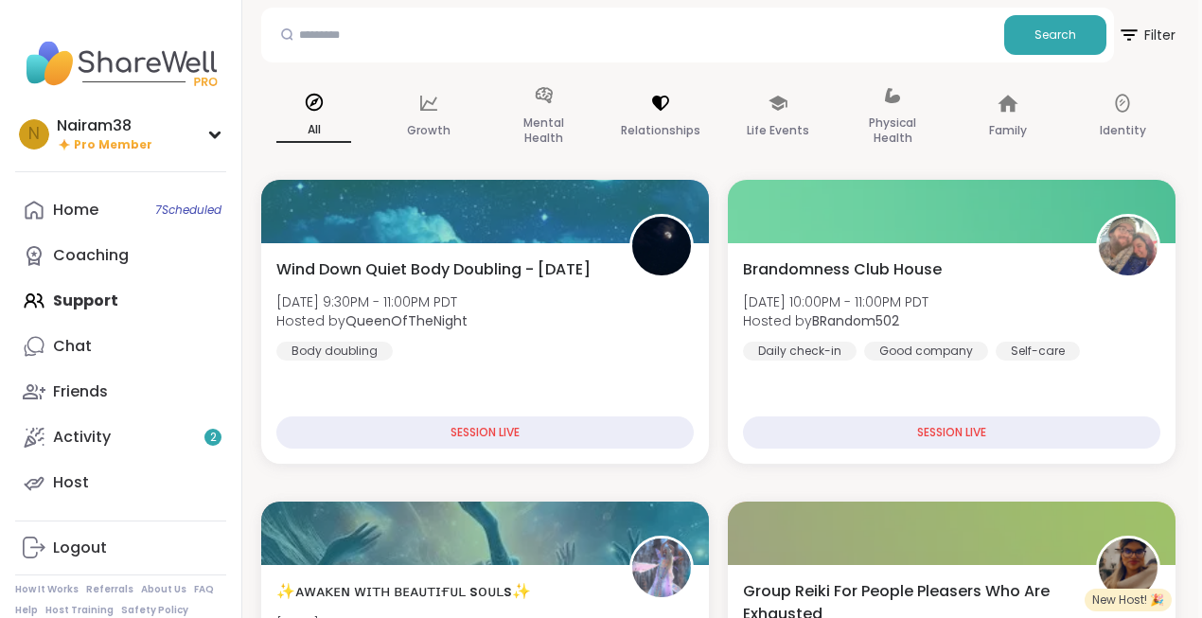
scroll to position [0, 4]
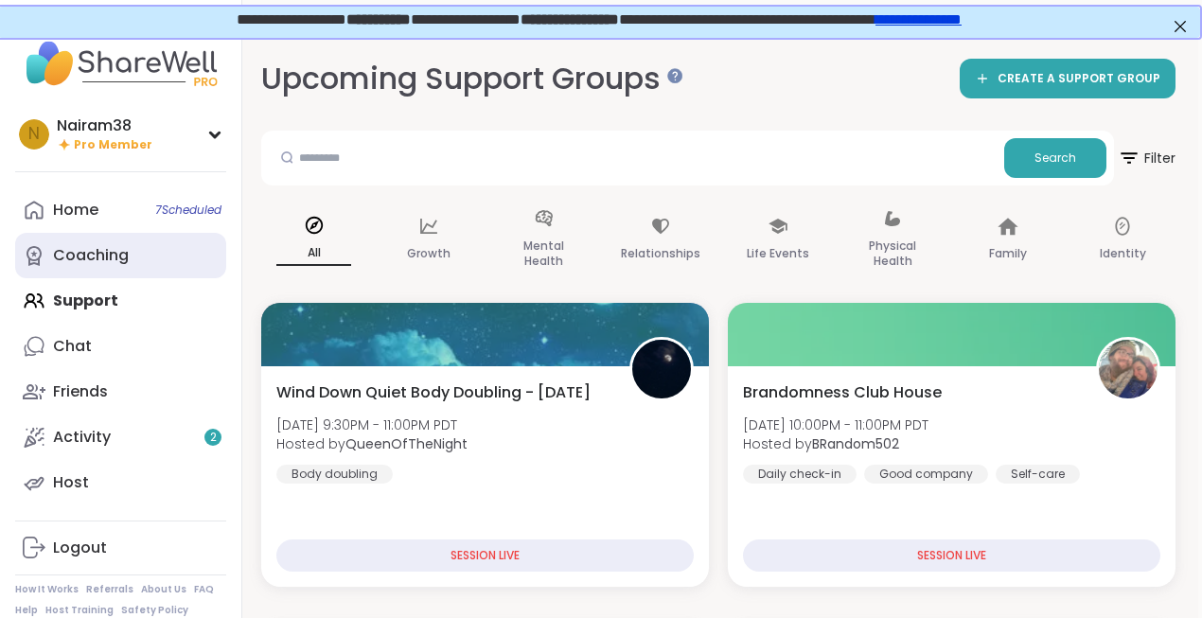
click at [92, 245] on div "Coaching" at bounding box center [91, 255] width 76 height 21
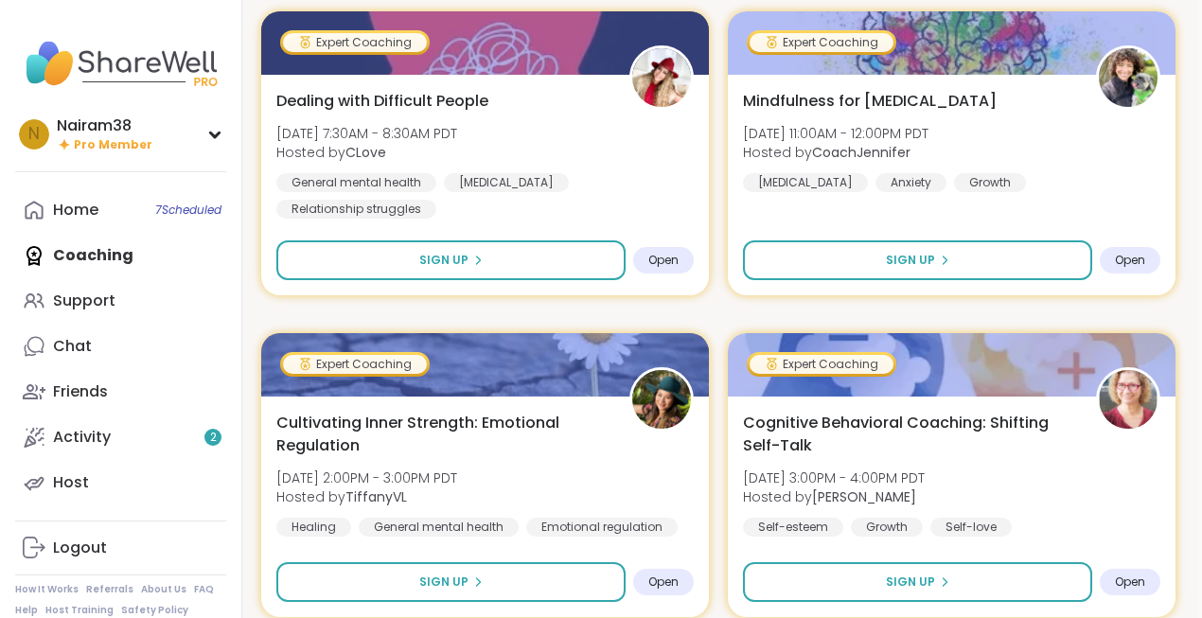
scroll to position [1616, 4]
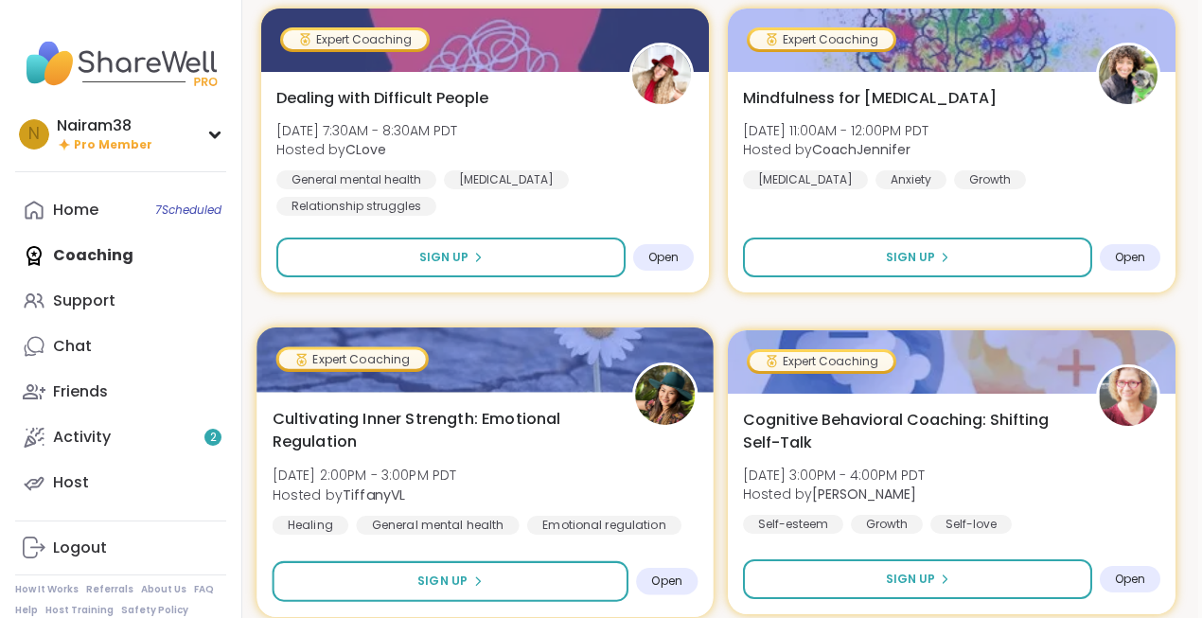
click at [584, 447] on span "Cultivating Inner Strength: Emotional Regulation" at bounding box center [442, 430] width 339 height 46
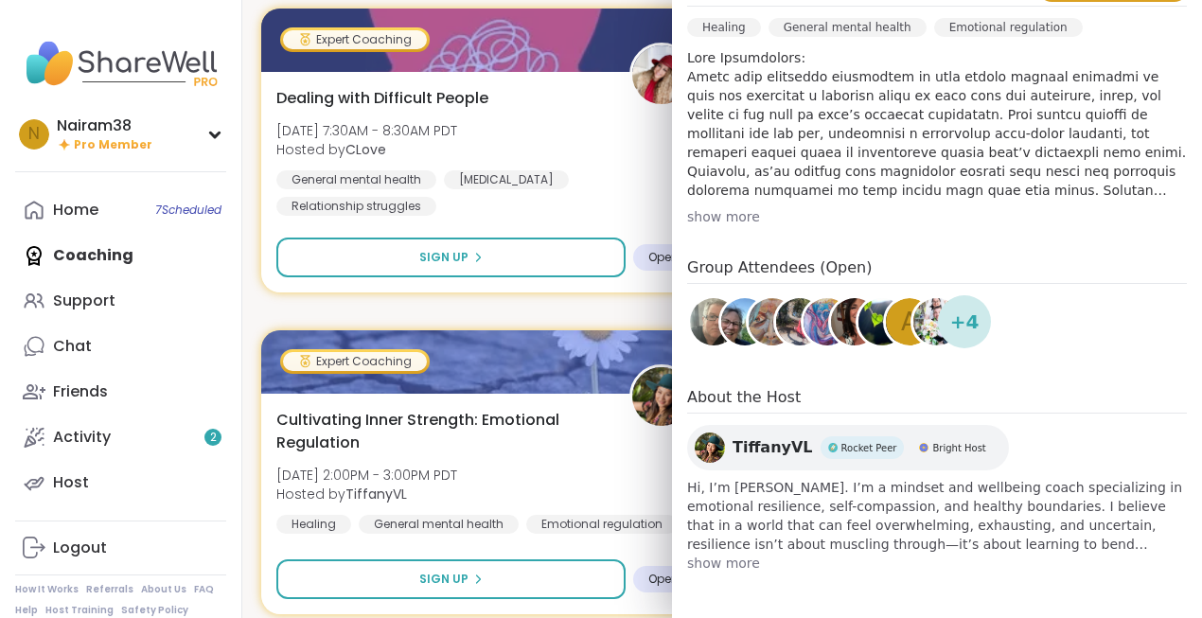
scroll to position [0, 0]
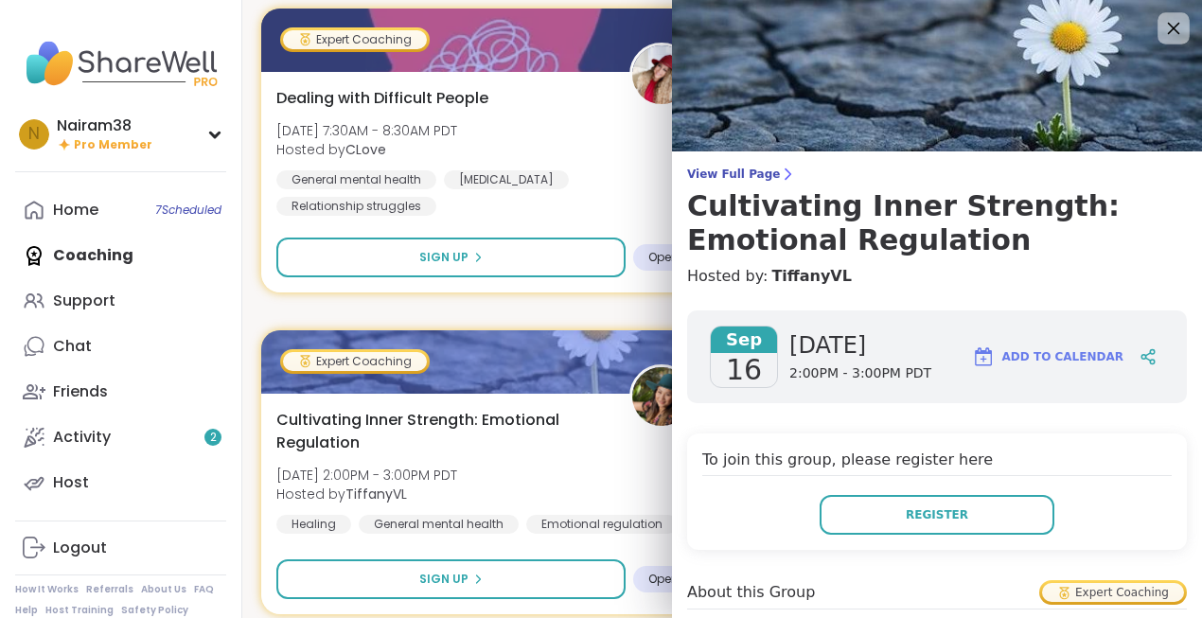
click at [1176, 27] on icon at bounding box center [1174, 28] width 24 height 24
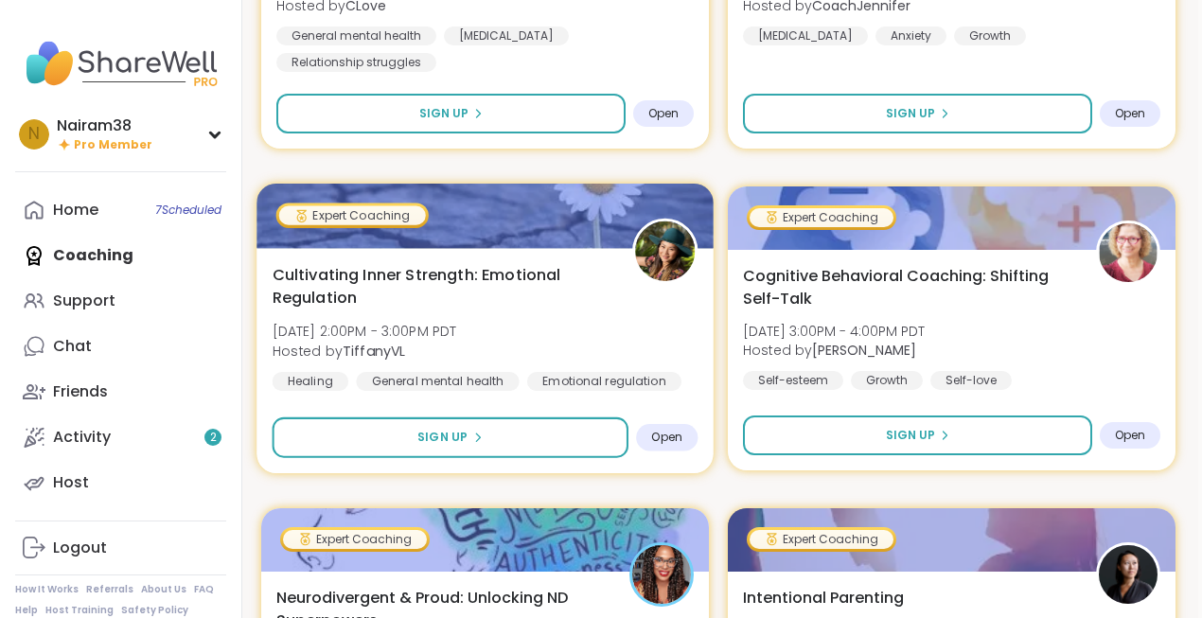
scroll to position [1764, 4]
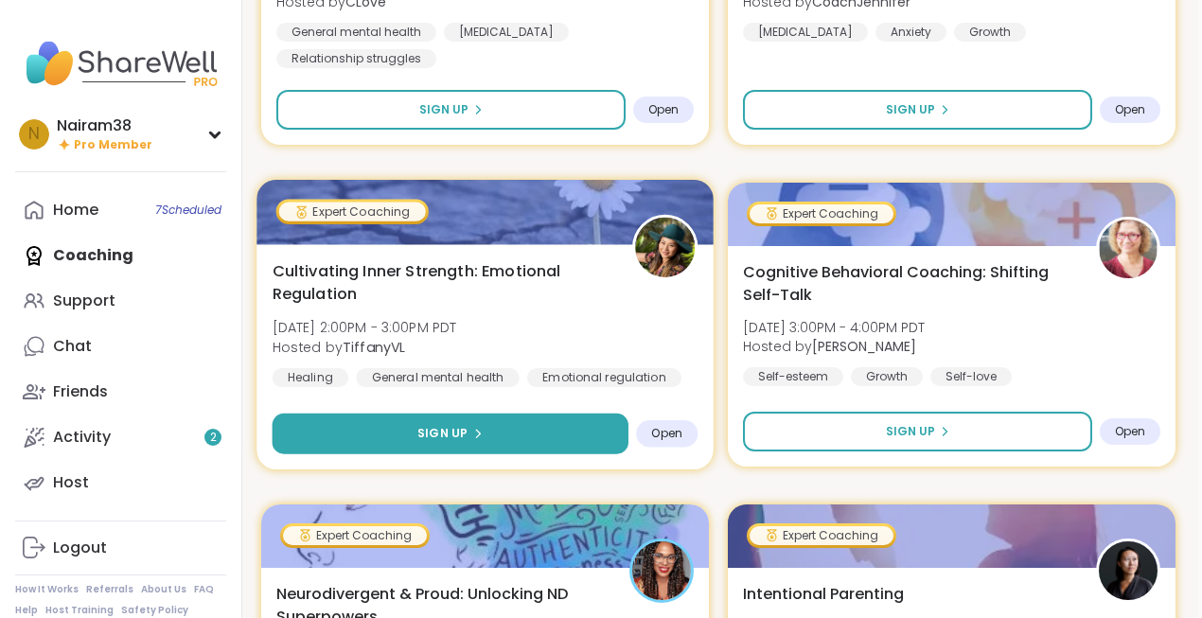
click at [502, 447] on button "Sign Up" at bounding box center [451, 434] width 356 height 41
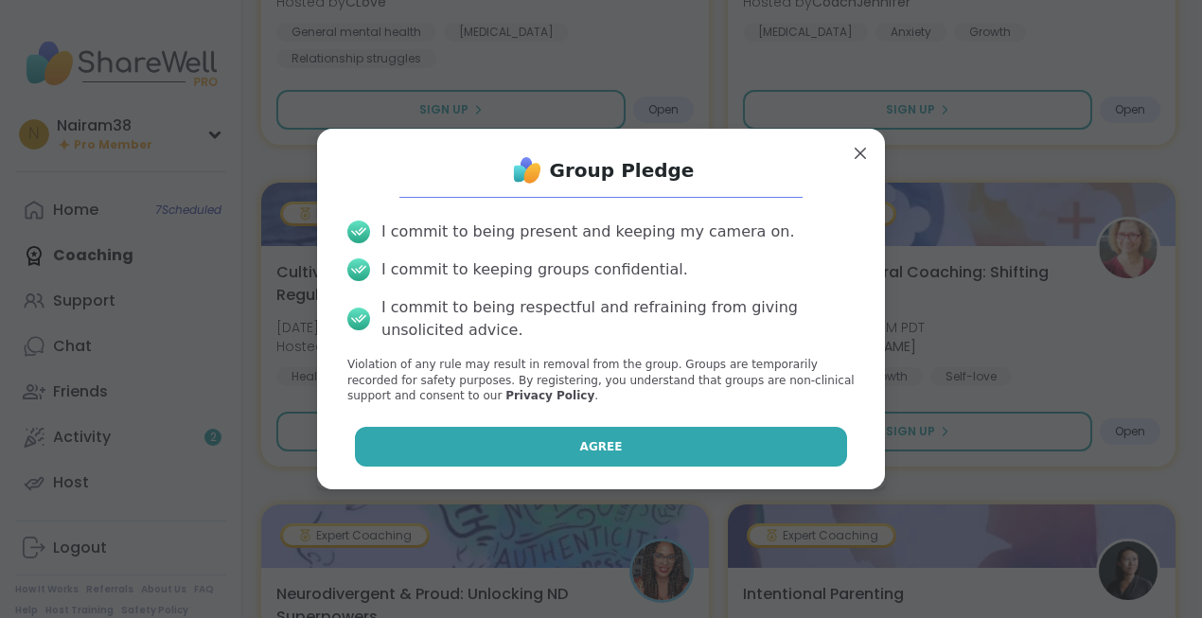
click at [576, 451] on button "Agree" at bounding box center [601, 447] width 493 height 40
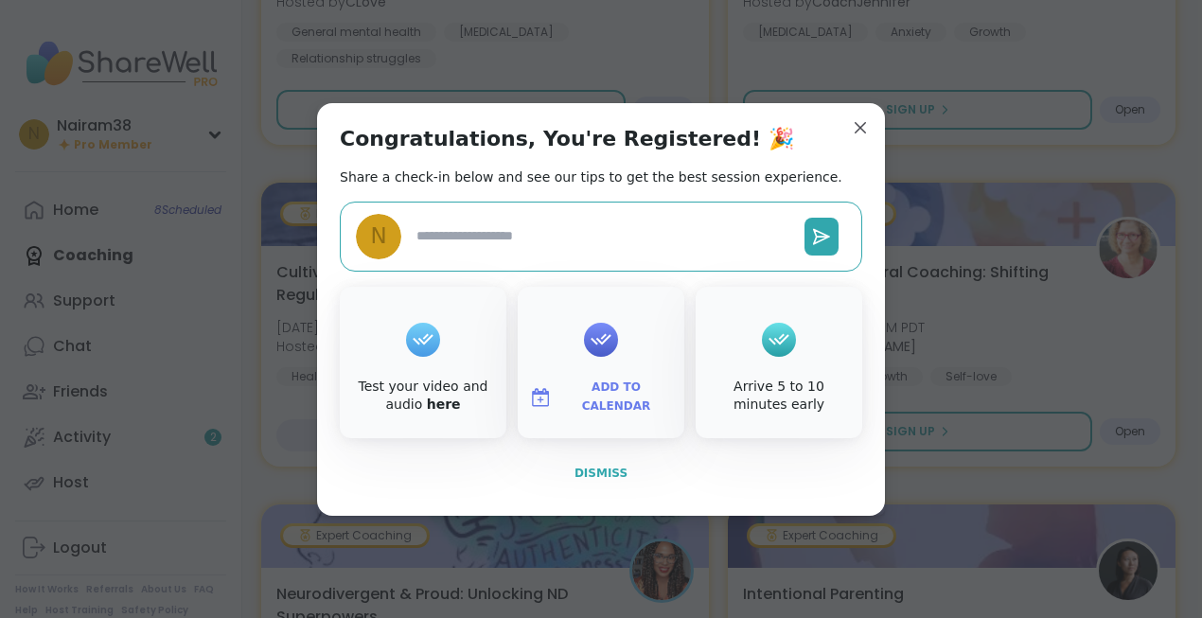
click at [604, 472] on span "Dismiss" at bounding box center [601, 473] width 53 height 13
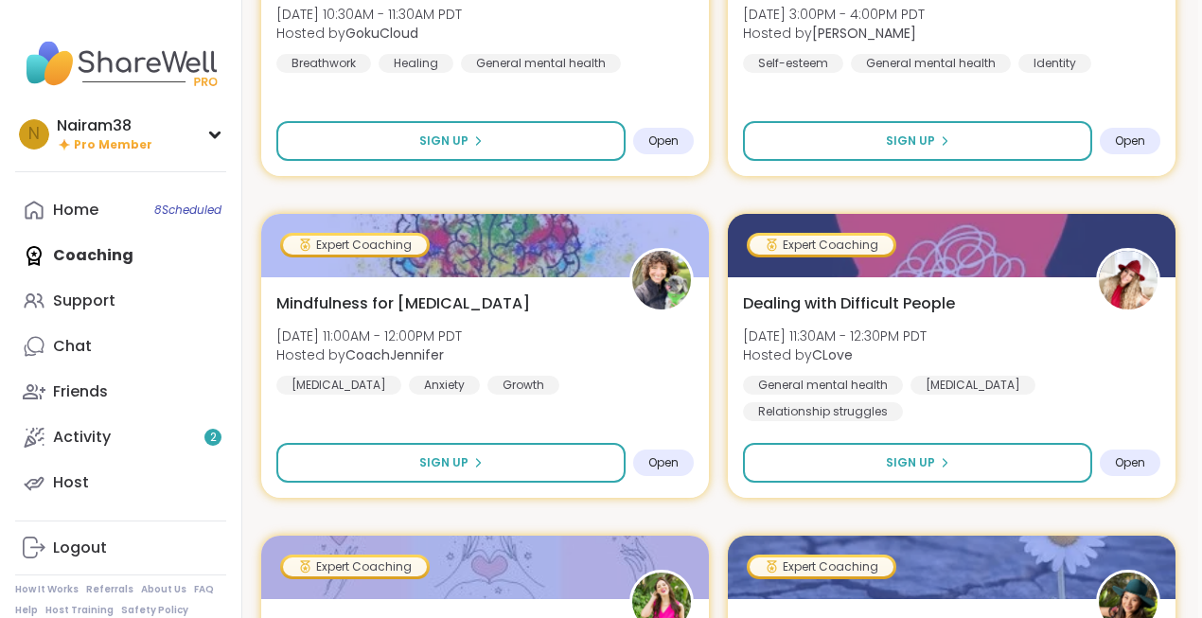
scroll to position [4632, 4]
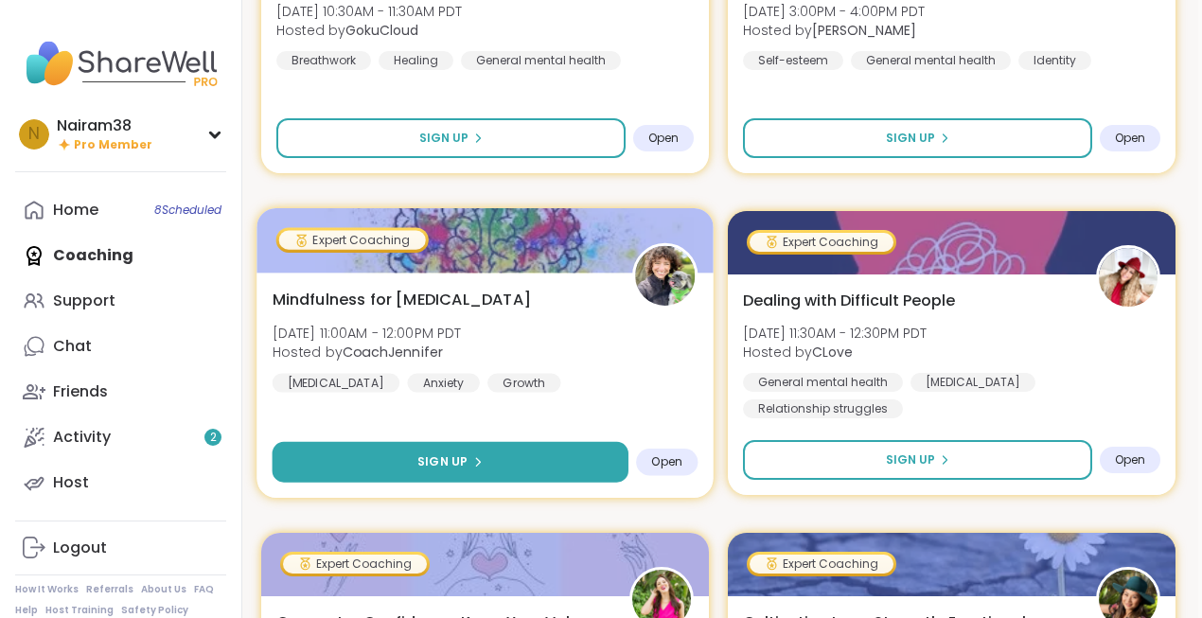
click at [462, 460] on span "Sign Up" at bounding box center [443, 461] width 50 height 17
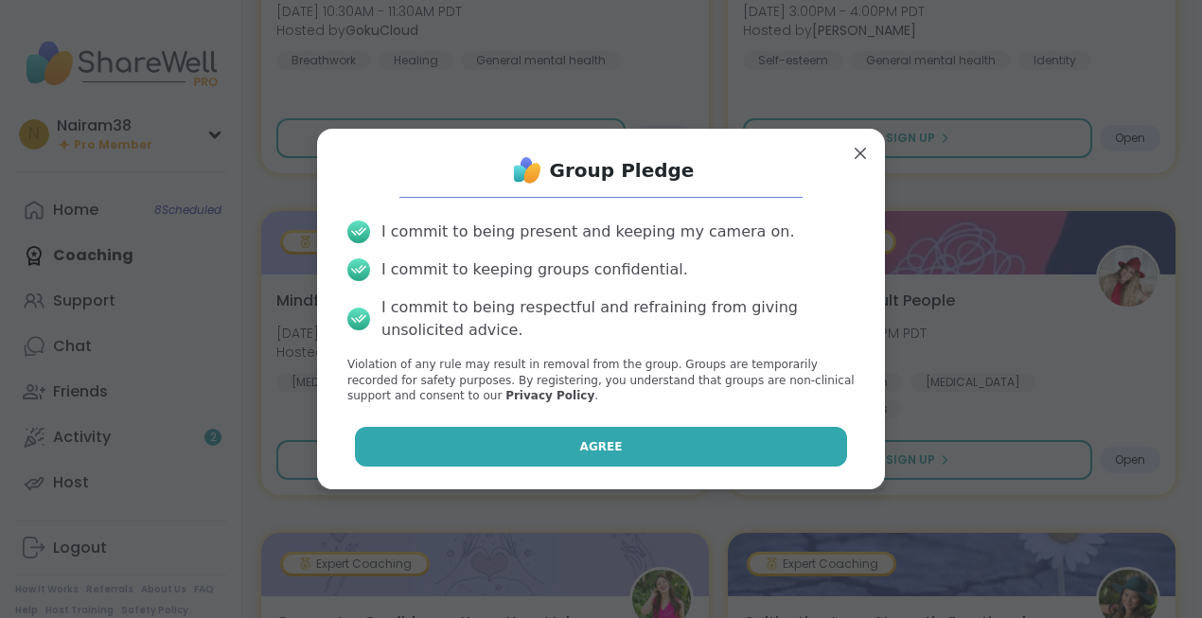
click at [587, 441] on span "Agree" at bounding box center [601, 446] width 43 height 17
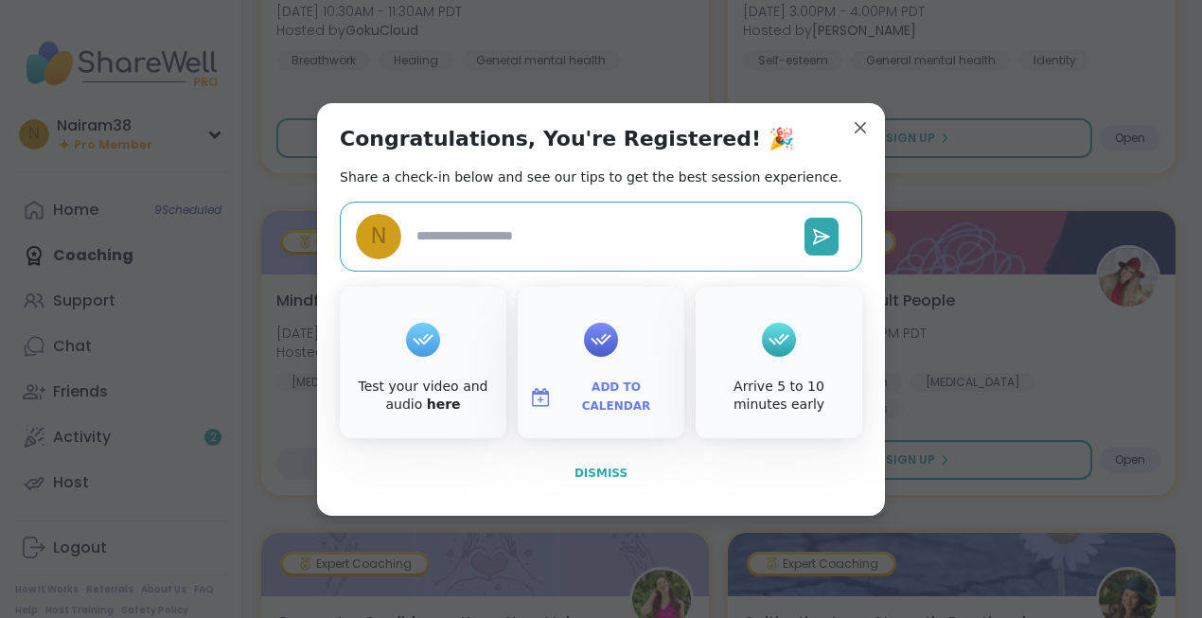
click at [601, 475] on span "Dismiss" at bounding box center [601, 473] width 53 height 13
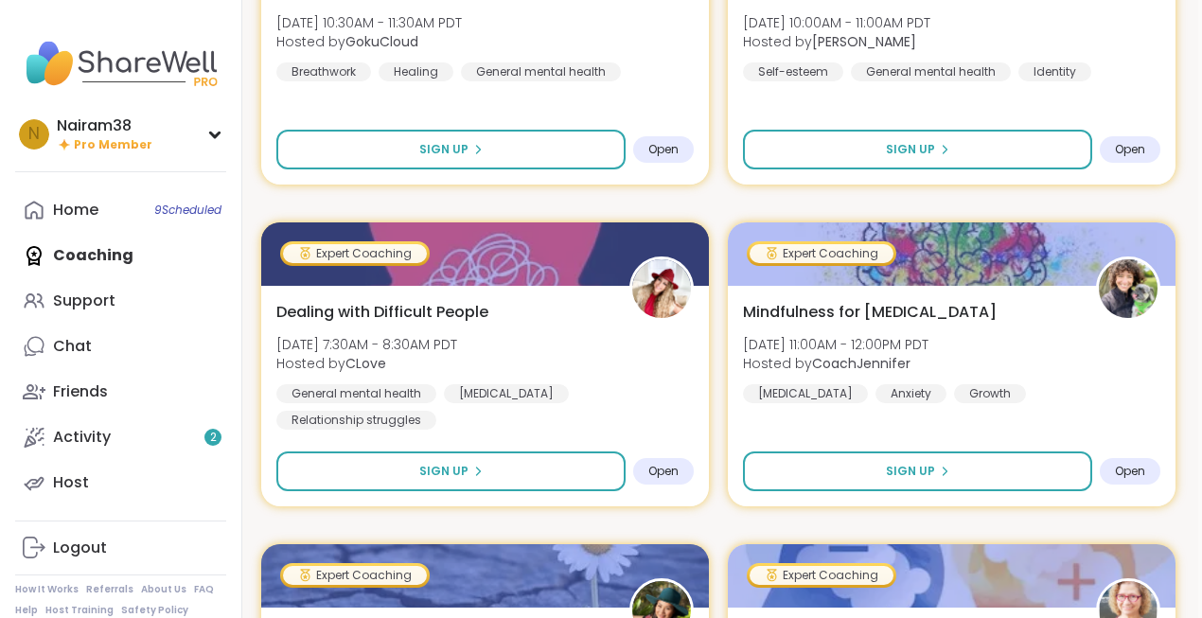
scroll to position [1407, 4]
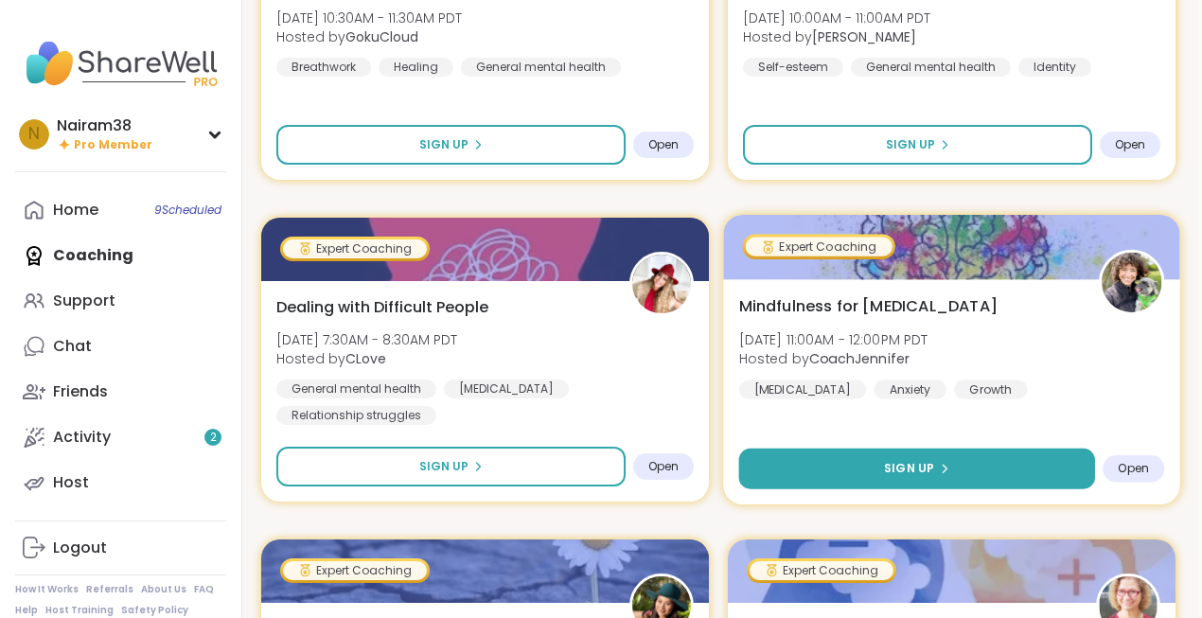
click at [929, 475] on span "Sign Up" at bounding box center [909, 468] width 50 height 17
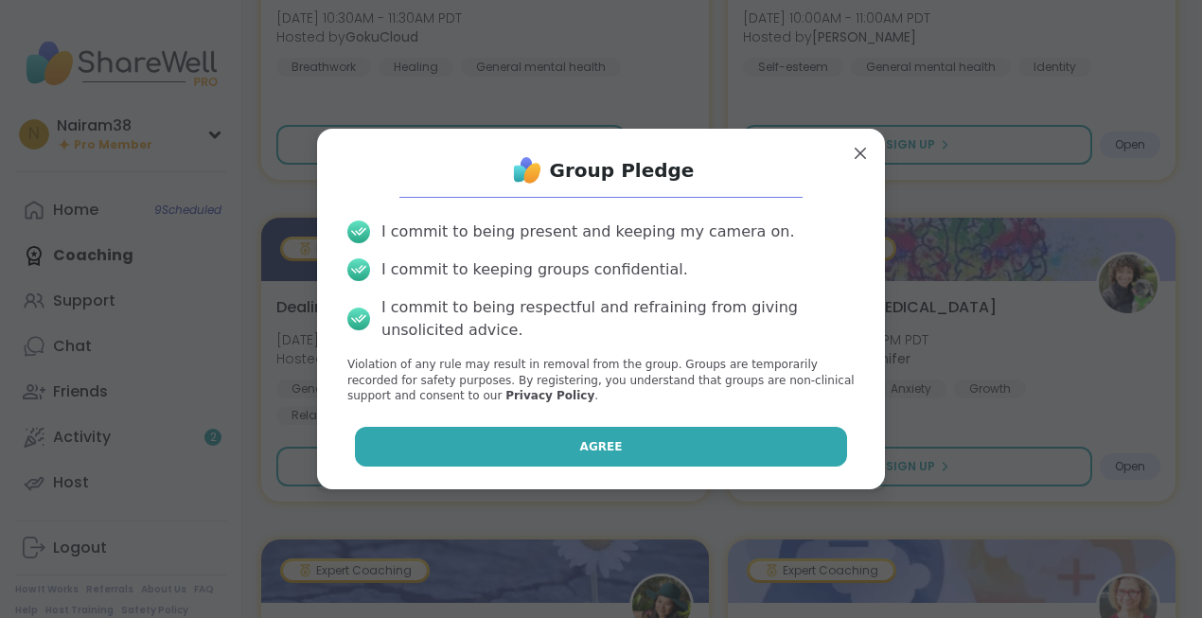
click at [670, 445] on button "Agree" at bounding box center [601, 447] width 493 height 40
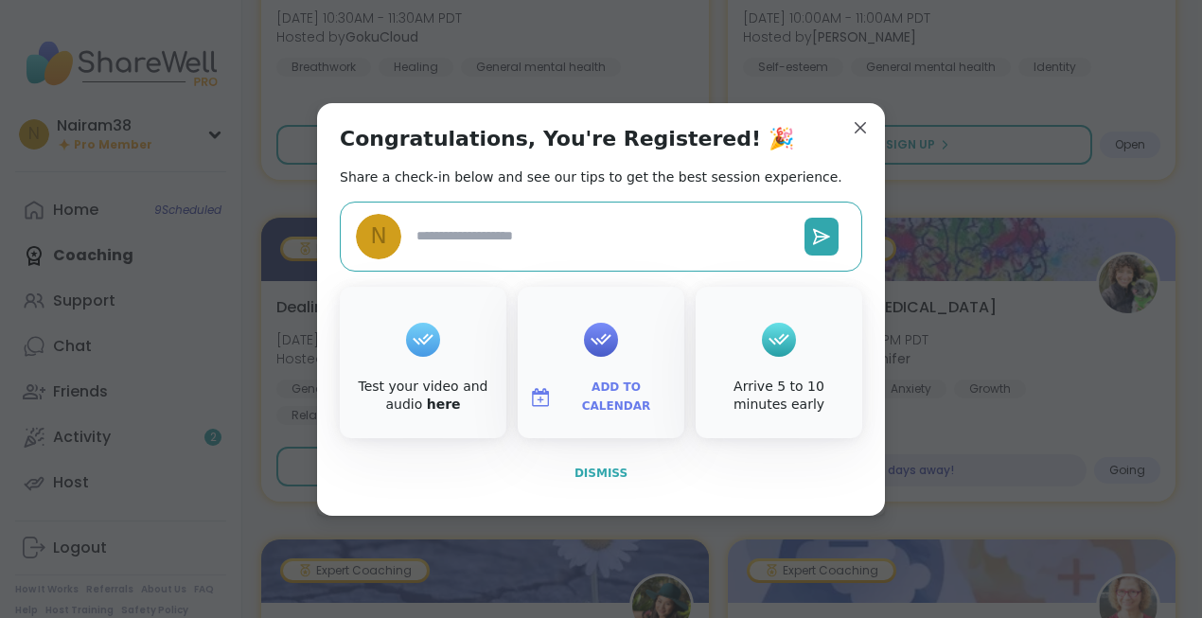
type textarea "*"
click at [607, 471] on span "Dismiss" at bounding box center [601, 473] width 53 height 13
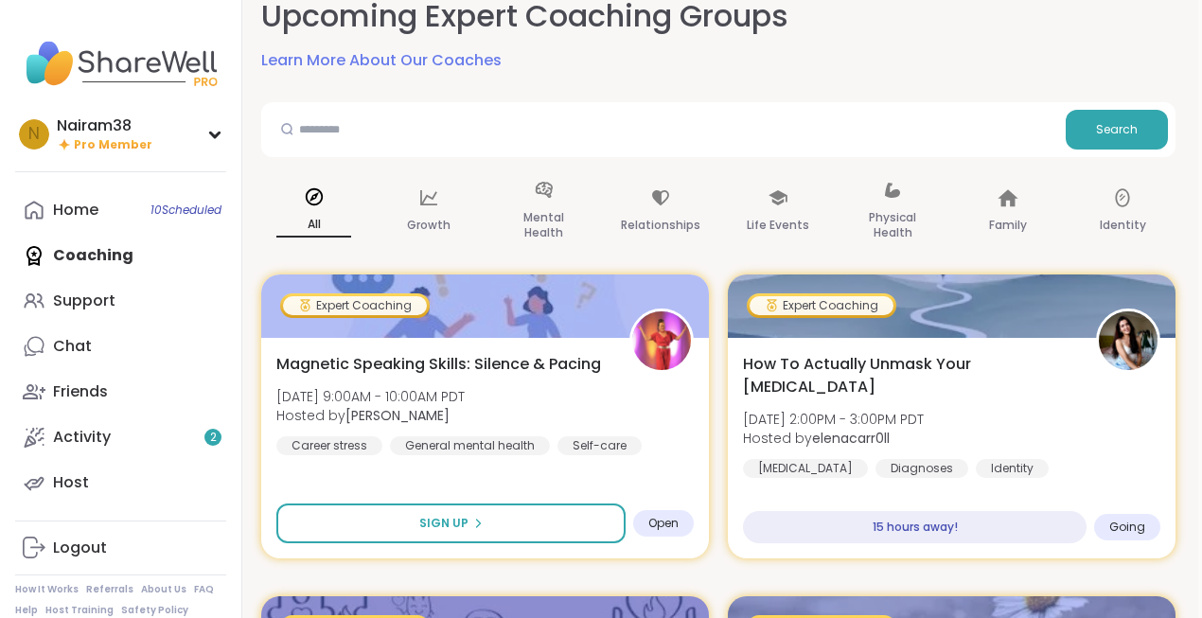
scroll to position [0, 4]
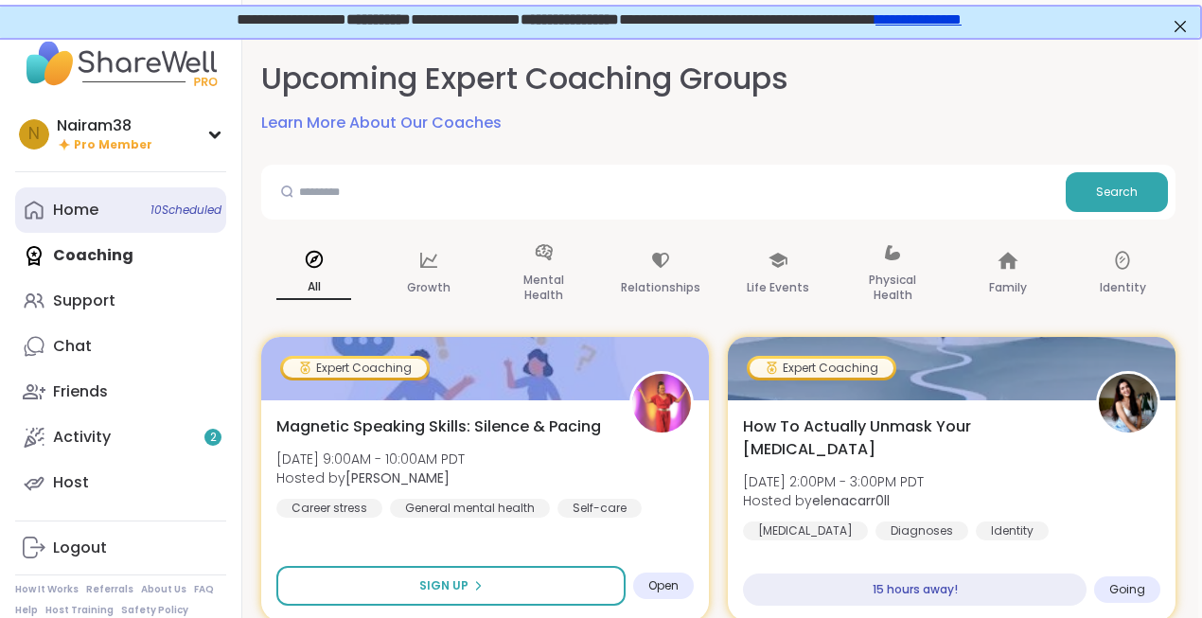
click at [114, 204] on link "Home 10 Scheduled" at bounding box center [120, 209] width 211 height 45
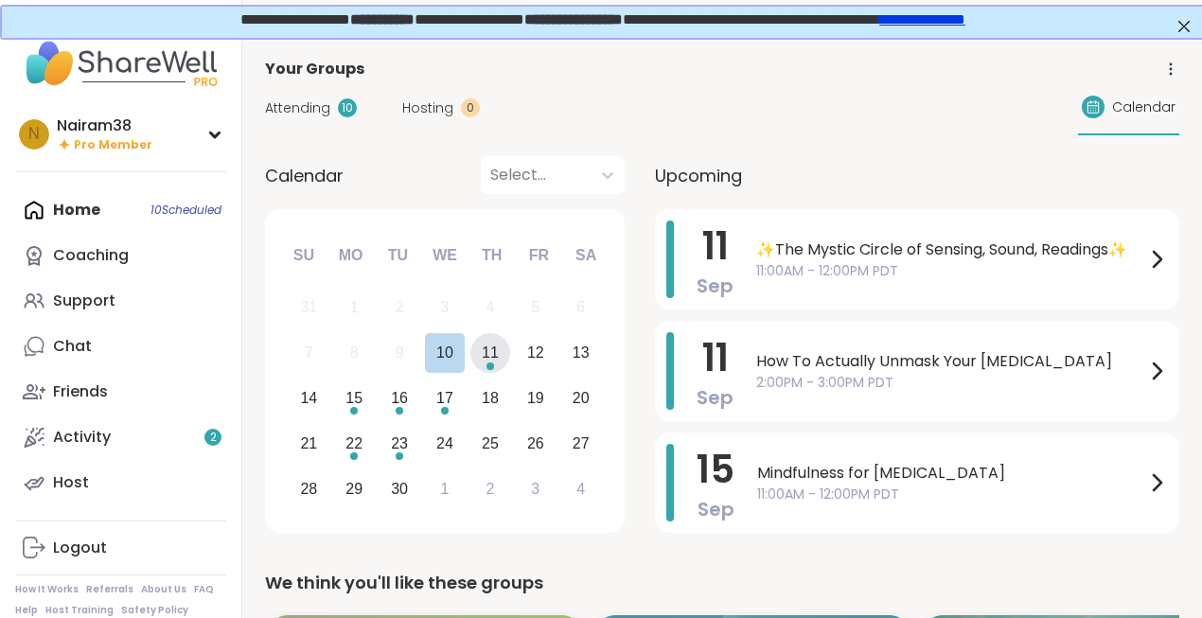
click at [483, 348] on div "11" at bounding box center [490, 353] width 17 height 26
